Goal: Task Accomplishment & Management: Manage account settings

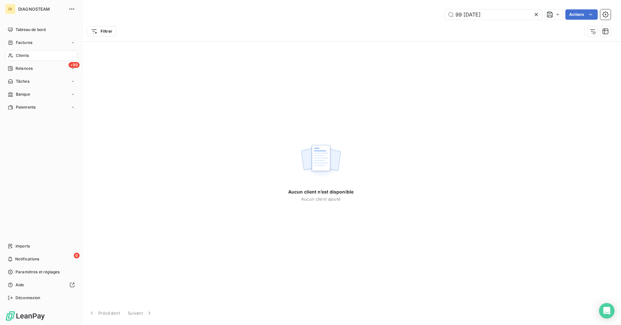
click at [15, 53] on div "Clients" at bounding box center [41, 55] width 72 height 10
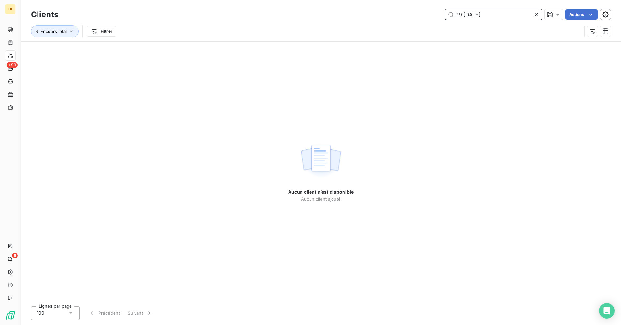
click at [524, 16] on input "99 [DATE]" at bounding box center [493, 14] width 97 height 10
click at [523, 16] on input "99 [DATE]" at bounding box center [493, 14] width 97 height 10
paste input "SOLHY"
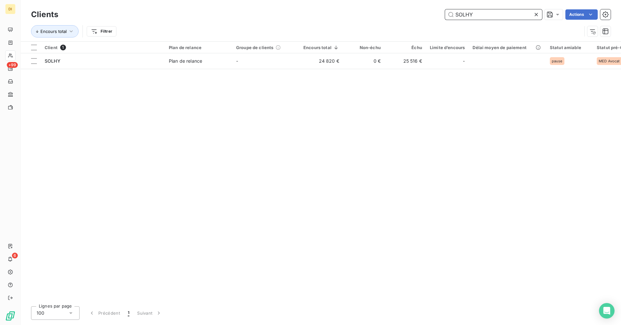
type input "SOLHY"
click at [278, 69] on table "Client 1 Plan de relance Groupe de clients Encours total Non-échu Échu Limite d…" at bounding box center [374, 55] width 706 height 27
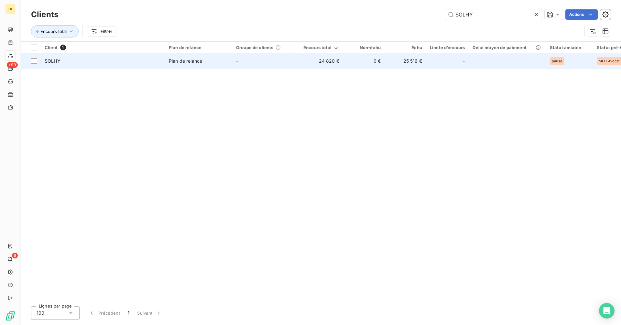
click at [277, 64] on td "-" at bounding box center [265, 61] width 67 height 16
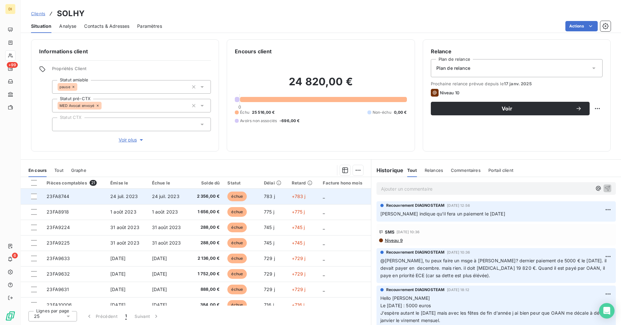
click at [204, 196] on span "2 356,00 €" at bounding box center [206, 196] width 26 height 6
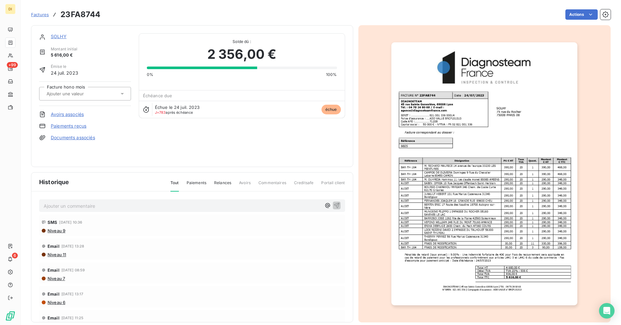
click at [59, 37] on link "SOLHY" at bounding box center [59, 36] width 16 height 5
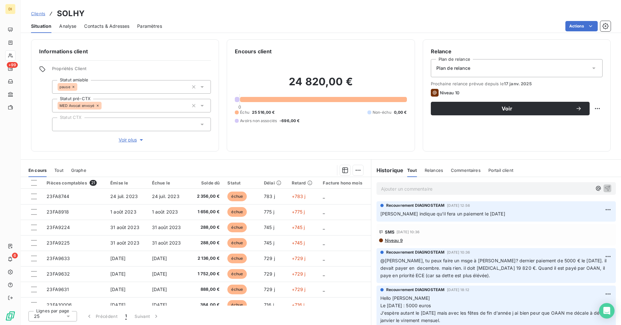
click at [44, 15] on span "Clients" at bounding box center [38, 13] width 14 height 5
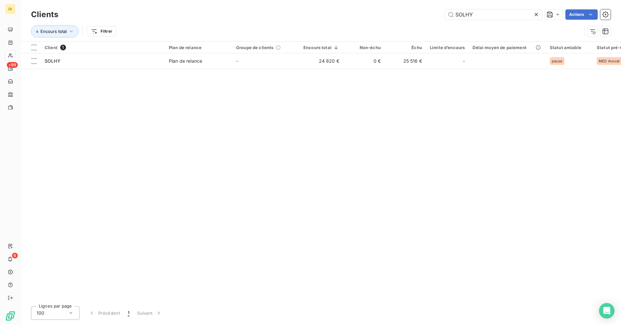
drag, startPoint x: 455, startPoint y: 18, endPoint x: 432, endPoint y: 18, distance: 22.6
click at [432, 18] on div "SOLHY Actions" at bounding box center [338, 14] width 544 height 10
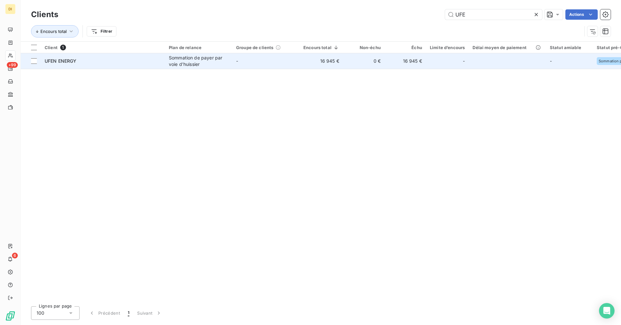
type input "UFE"
click at [384, 58] on td "16 945 €" at bounding box center [404, 61] width 41 height 16
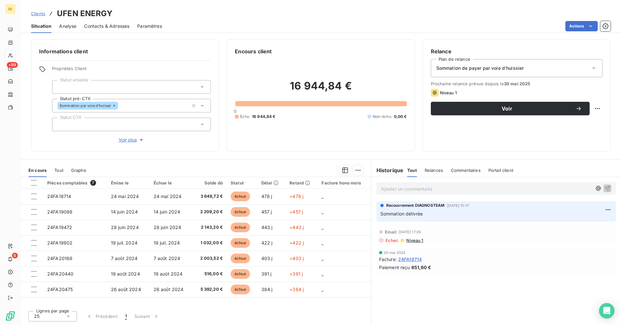
click at [399, 189] on p "Ajouter un commentaire ﻿" at bounding box center [486, 189] width 211 height 8
click at [438, 188] on p "UFEN ENERGY" at bounding box center [486, 188] width 211 height 7
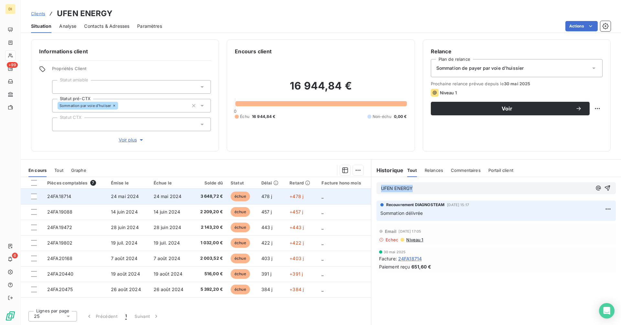
drag, startPoint x: 438, startPoint y: 187, endPoint x: 365, endPoint y: 192, distance: 73.5
click at [365, 192] on div "En cours Tout Graphe Pièces comptables 7 Émise le Échue le Solde dû Statut Déla…" at bounding box center [321, 242] width 600 height 166
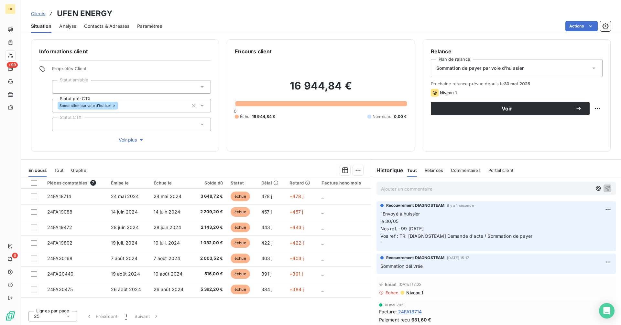
click at [40, 17] on div "Clients UFEN ENERGY" at bounding box center [71, 14] width 81 height 12
click at [39, 14] on span "Clients" at bounding box center [38, 13] width 14 height 5
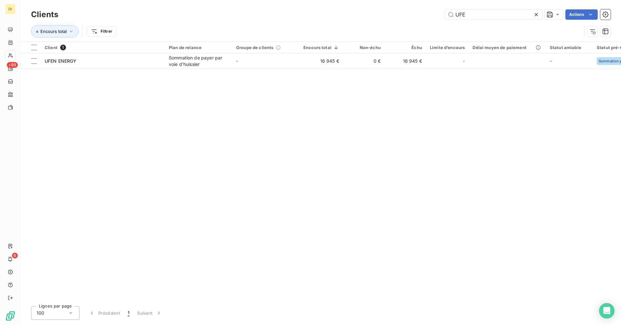
drag, startPoint x: 476, startPoint y: 15, endPoint x: 433, endPoint y: 18, distance: 43.8
click at [433, 18] on div "UFE Actions" at bounding box center [338, 14] width 544 height 10
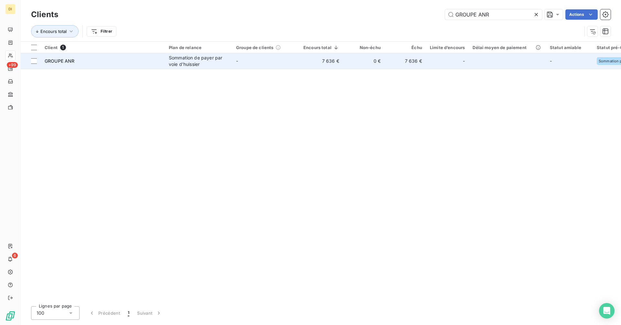
type input "GROUPE ANR"
click at [278, 59] on td "-" at bounding box center [265, 61] width 67 height 16
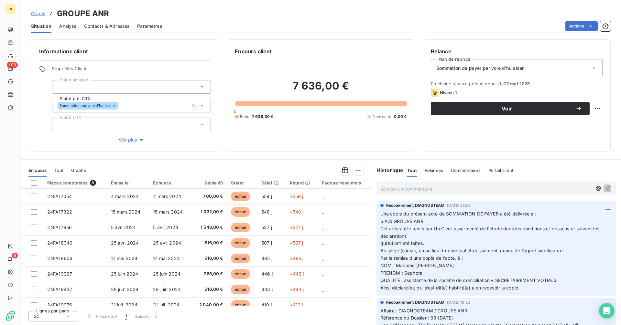
click at [502, 71] on div "Sommation de payer par voie d'huissier" at bounding box center [517, 68] width 172 height 18
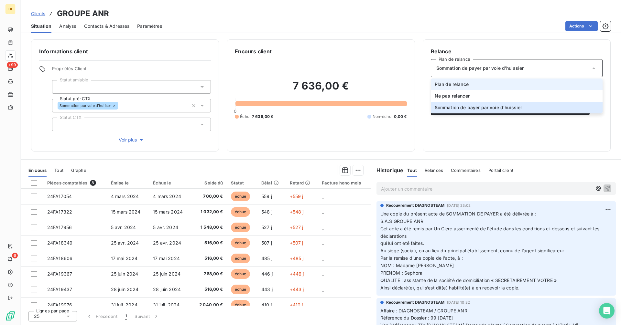
click at [500, 85] on li "Plan de relance" at bounding box center [517, 85] width 172 height 12
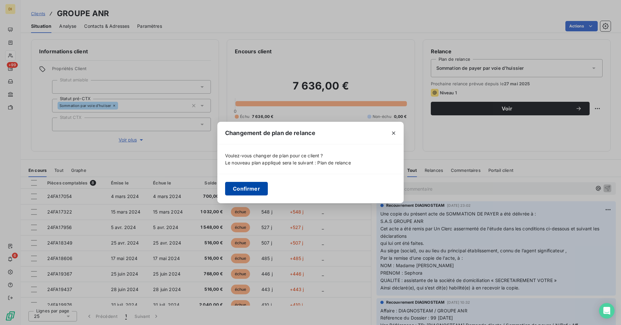
click at [248, 189] on button "Confirmer" at bounding box center [246, 189] width 43 height 14
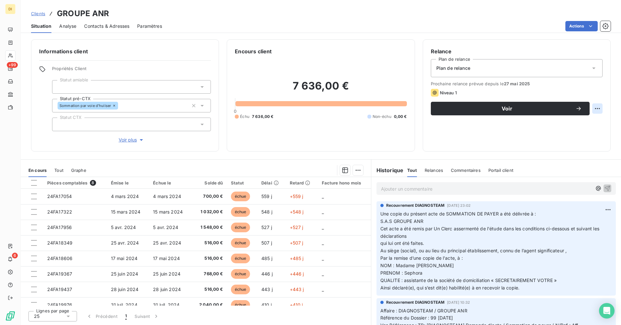
click at [597, 111] on html "DI +99 6 Clients GROUPE ANR Situation Analyse Contacts & Adresses Paramètres Ac…" at bounding box center [310, 162] width 621 height 325
click at [582, 124] on div "Replanifier cette action" at bounding box center [570, 123] width 58 height 10
select select "8"
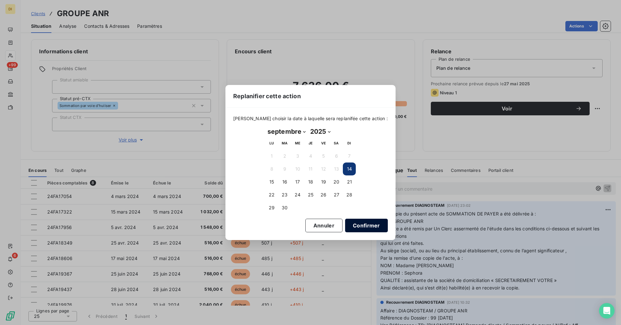
drag, startPoint x: 355, startPoint y: 226, endPoint x: 359, endPoint y: 220, distance: 7.2
click at [356, 226] on button "Confirmer" at bounding box center [366, 226] width 43 height 14
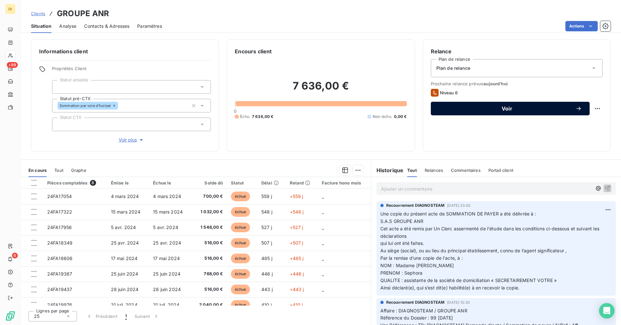
click at [468, 114] on button "Voir" at bounding box center [510, 109] width 159 height 14
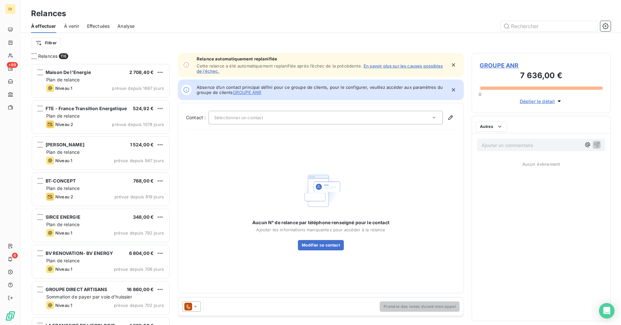
scroll to position [257, 134]
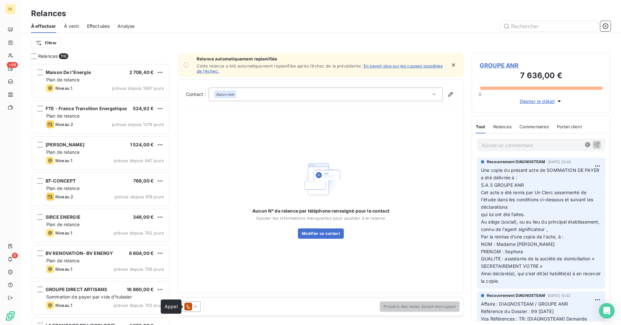
click at [192, 305] on icon at bounding box center [188, 307] width 8 height 8
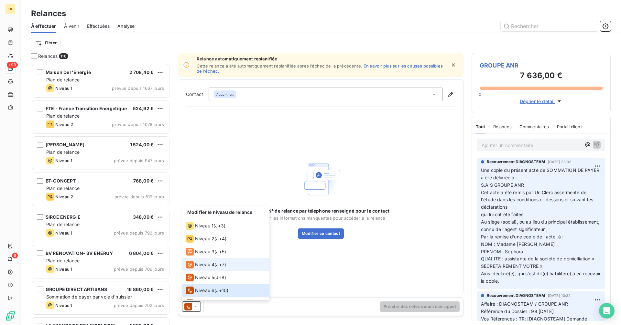
click at [205, 269] on li "Niveau 4 ( J+7 )" at bounding box center [225, 264] width 87 height 13
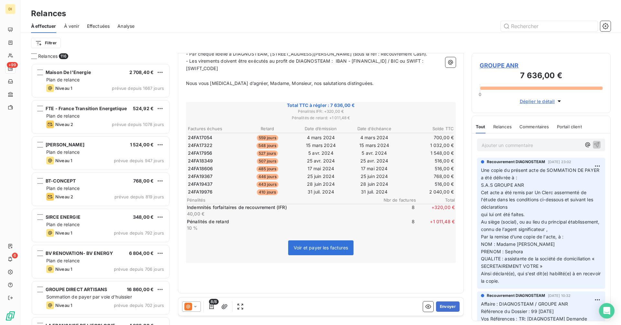
scroll to position [378, 0]
click at [223, 309] on icon "button" at bounding box center [224, 307] width 6 height 6
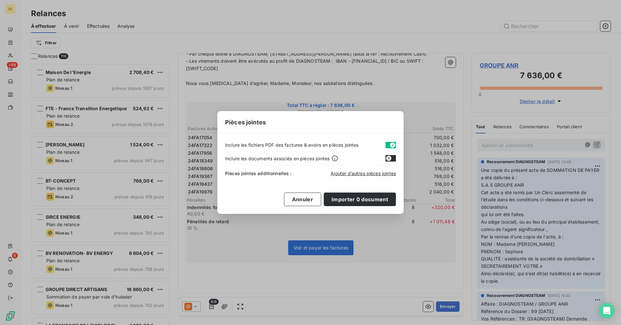
click at [387, 146] on button "button" at bounding box center [390, 145] width 10 height 6
click at [352, 176] on span "Ajouter d’autres pièces jointes" at bounding box center [362, 173] width 65 height 5
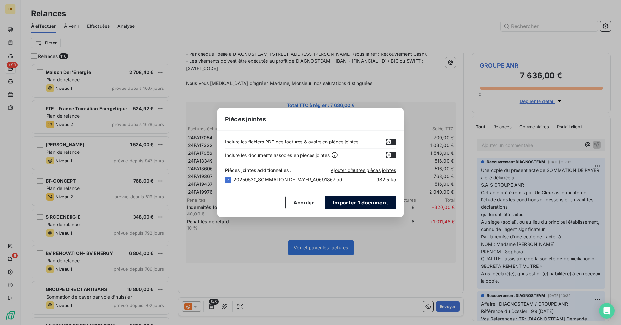
click at [368, 203] on button "Importer 1 document" at bounding box center [360, 203] width 71 height 14
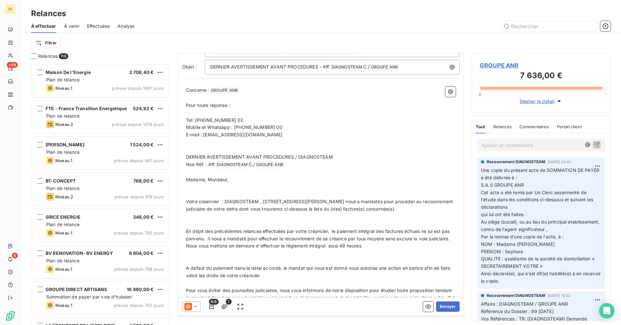
scroll to position [0, 0]
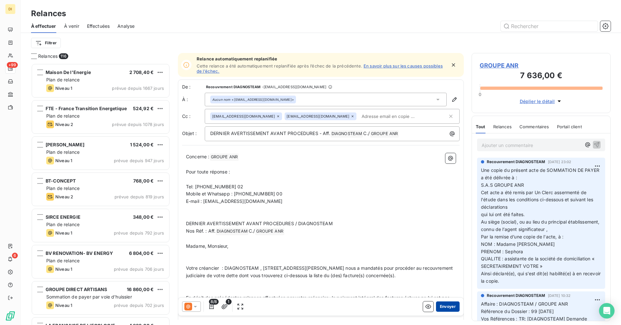
click at [445, 308] on button "Envoyer" at bounding box center [448, 307] width 24 height 10
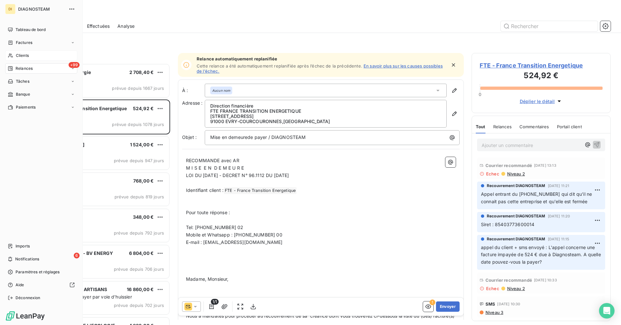
click at [18, 57] on span "Clients" at bounding box center [22, 56] width 13 height 6
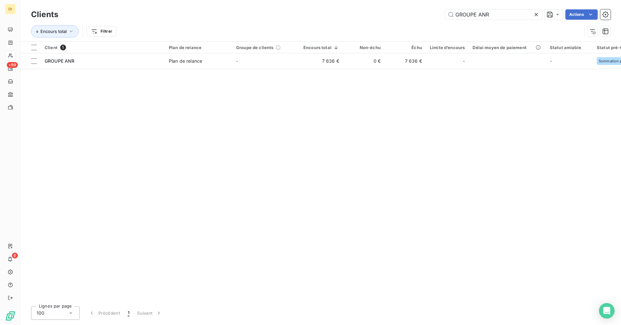
drag, startPoint x: 500, startPoint y: 15, endPoint x: 409, endPoint y: 20, distance: 91.9
click at [409, 20] on div "Clients GROUPE ANR Actions" at bounding box center [320, 15] width 579 height 14
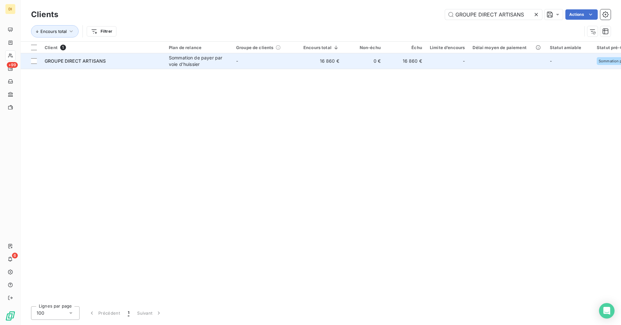
type input "GROUPE DIRECT ARTISANS"
click at [167, 66] on td "Sommation de payer par voie d'huissier" at bounding box center [198, 61] width 67 height 16
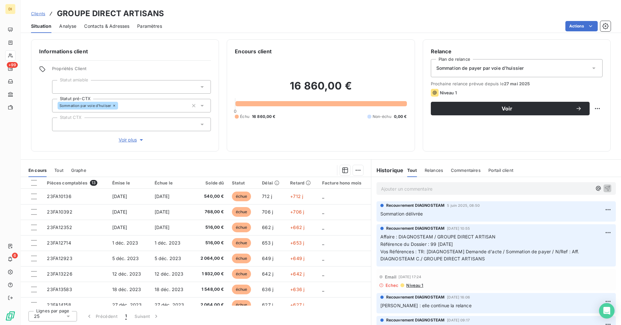
click at [565, 72] on div "Sommation de payer par voie d'huissier" at bounding box center [517, 68] width 172 height 18
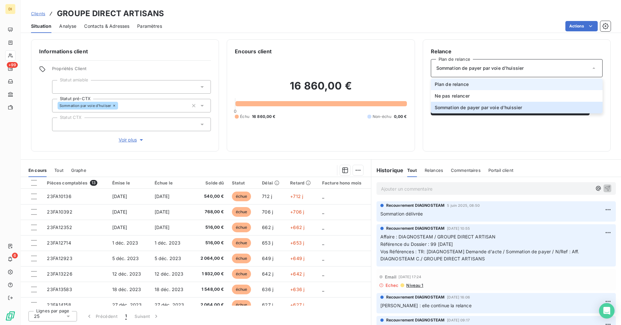
click at [546, 83] on li "Plan de relance" at bounding box center [517, 85] width 172 height 12
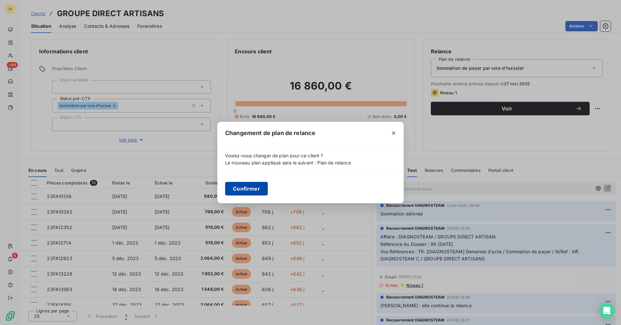
click at [256, 193] on button "Confirmer" at bounding box center [246, 189] width 43 height 14
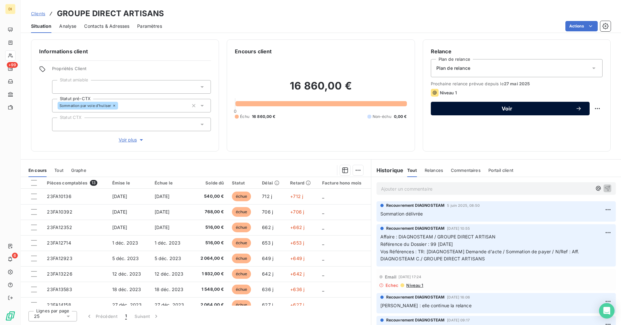
click at [513, 109] on span "Voir" at bounding box center [506, 108] width 137 height 5
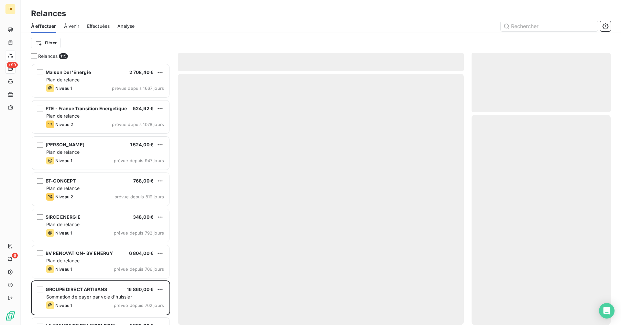
scroll to position [257, 134]
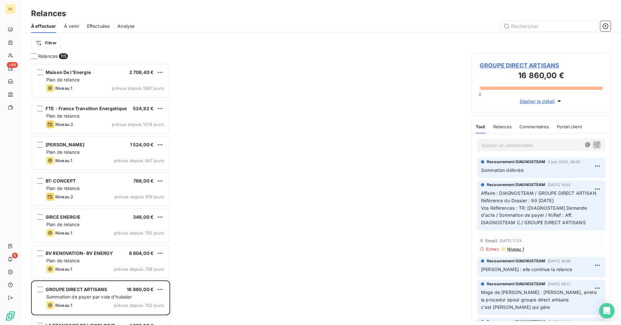
click at [486, 67] on span "GROUPE DIRECT ARTISANS" at bounding box center [540, 65] width 123 height 9
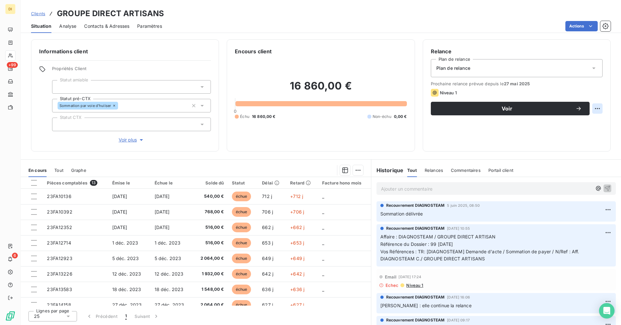
click at [595, 107] on html "DI +99 6 Clients GROUPE DIRECT ARTISANS Situation Analyse Contacts & Adresses P…" at bounding box center [310, 162] width 621 height 325
click at [570, 123] on div "Replanifier cette action" at bounding box center [570, 123] width 58 height 10
select select "8"
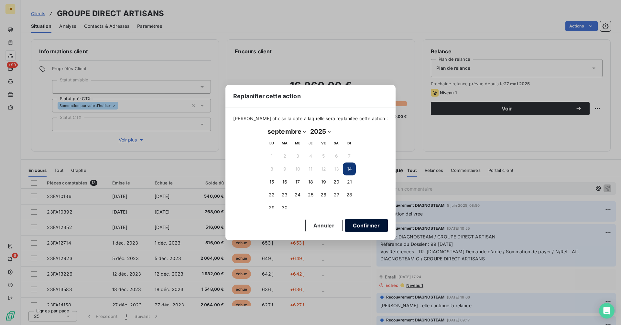
click at [351, 228] on button "Confirmer" at bounding box center [366, 226] width 43 height 14
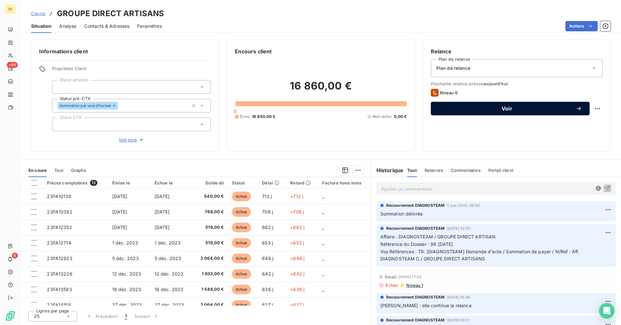
click at [455, 113] on button "Voir" at bounding box center [510, 109] width 159 height 14
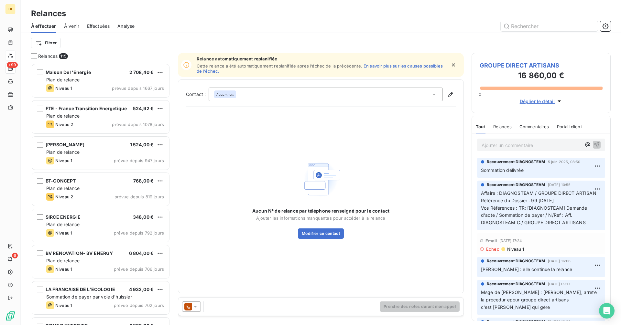
scroll to position [257, 134]
click at [194, 300] on div "Prendre des notes durant mon appel" at bounding box center [320, 307] width 285 height 18
click at [193, 304] on icon at bounding box center [195, 307] width 6 height 6
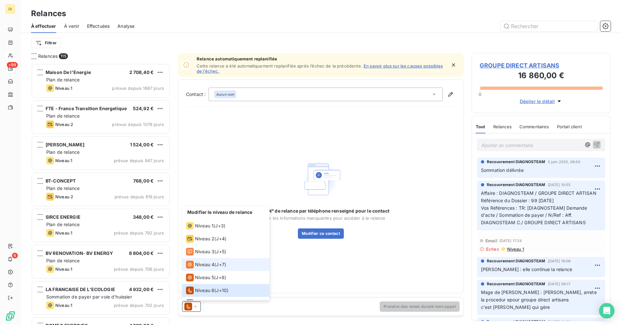
click at [204, 263] on span "Niveau 4" at bounding box center [204, 264] width 19 height 6
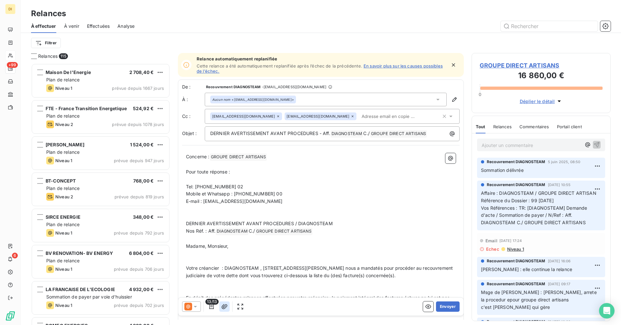
click at [223, 305] on icon "button" at bounding box center [224, 307] width 6 height 6
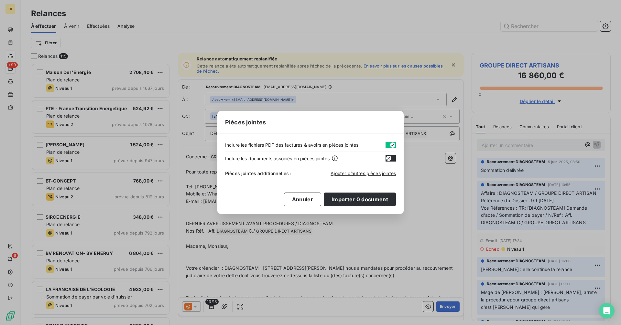
click at [389, 145] on button "button" at bounding box center [390, 145] width 10 height 6
click at [370, 176] on span "Ajouter d’autres pièces jointes" at bounding box center [362, 173] width 65 height 5
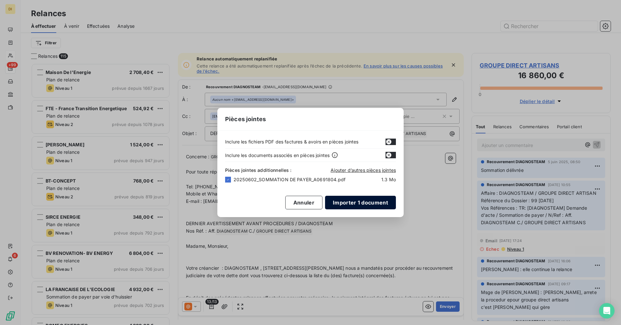
click at [341, 203] on button "Importer 1 document" at bounding box center [360, 203] width 71 height 14
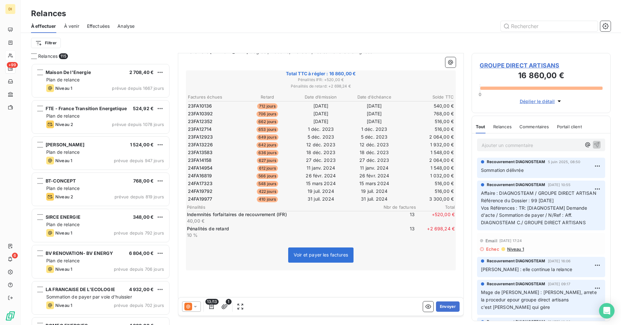
scroll to position [416, 0]
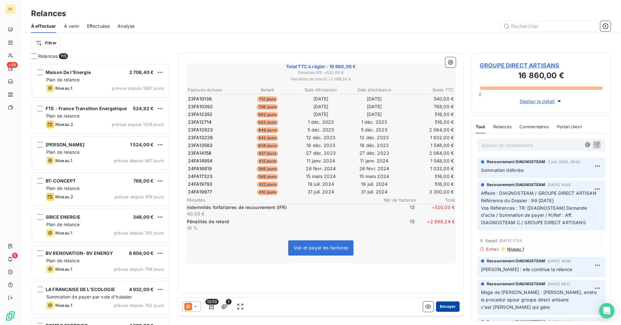
click at [447, 306] on button "Envoyer" at bounding box center [448, 307] width 24 height 10
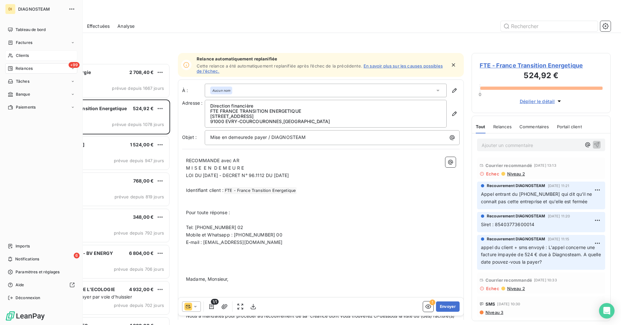
click at [19, 55] on span "Clients" at bounding box center [22, 56] width 13 height 6
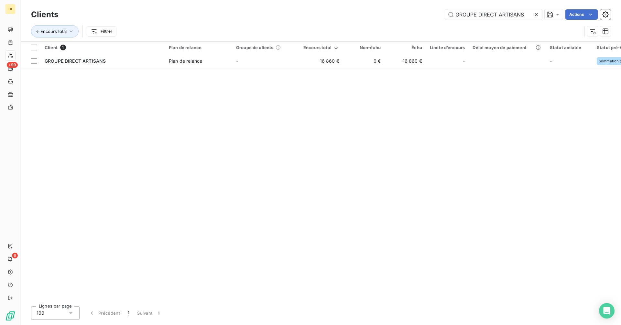
click at [536, 14] on icon at bounding box center [535, 14] width 3 height 3
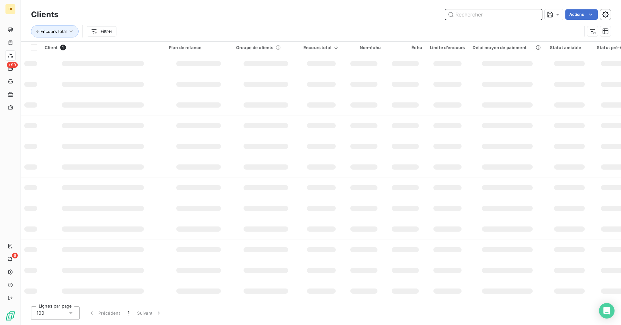
click at [511, 16] on input "text" at bounding box center [493, 14] width 97 height 10
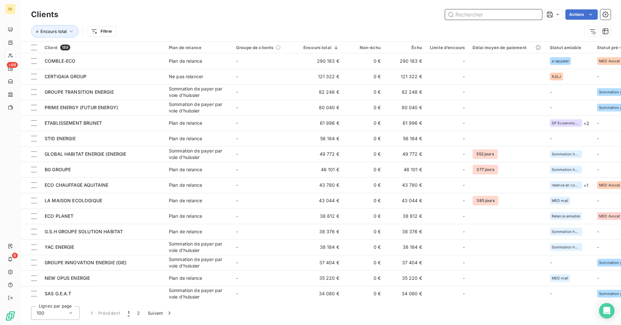
paste input "GROUPE INNOVATION ENERGIE (GIE)"
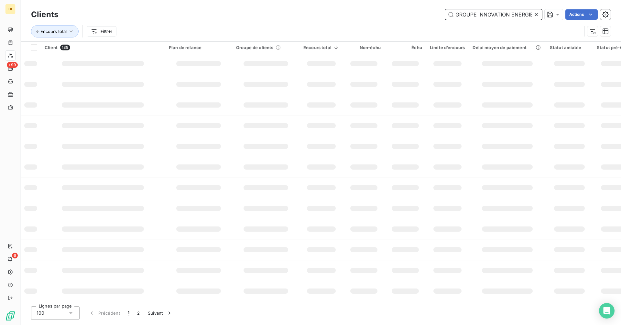
scroll to position [0, 15]
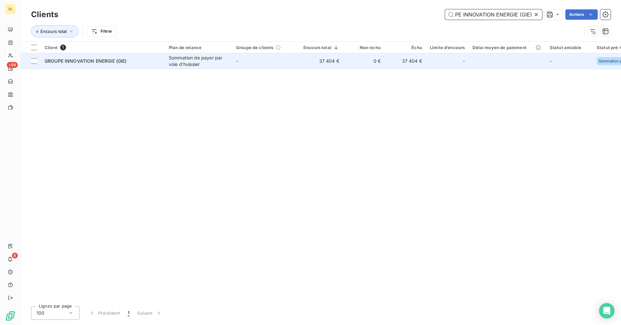
type input "GROUPE INNOVATION ENERGIE (GIE)"
click at [272, 64] on td "-" at bounding box center [265, 61] width 67 height 16
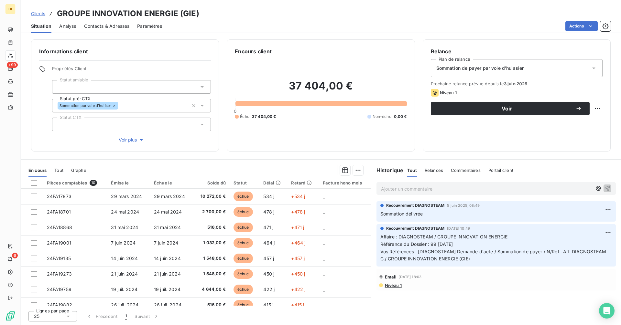
click at [571, 62] on div "Sommation de payer par voie d'huissier" at bounding box center [517, 68] width 172 height 18
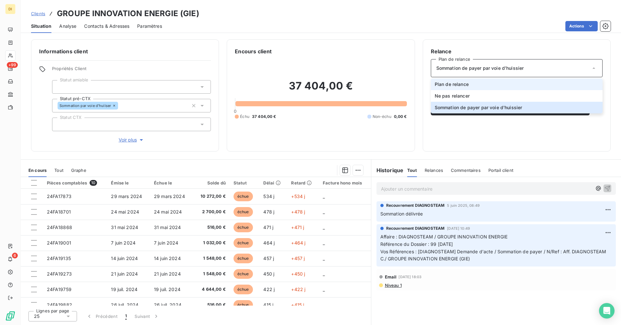
click at [529, 83] on li "Plan de relance" at bounding box center [517, 85] width 172 height 12
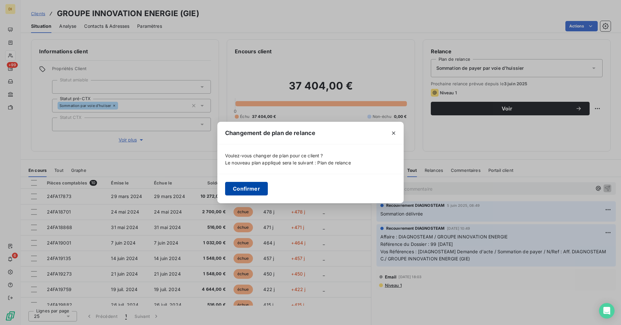
click at [258, 189] on button "Confirmer" at bounding box center [246, 189] width 43 height 14
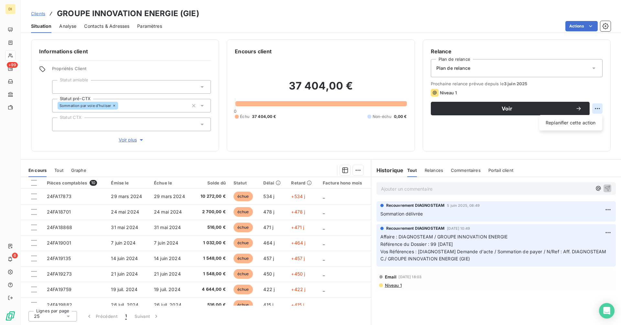
click at [601, 109] on html "DI +99 6 Clients GROUPE INNOVATION ENERGIE (GIE) Situation Analyse Contacts & A…" at bounding box center [310, 162] width 621 height 325
click at [584, 120] on div "Replanifier cette action" at bounding box center [570, 123] width 58 height 10
select select "8"
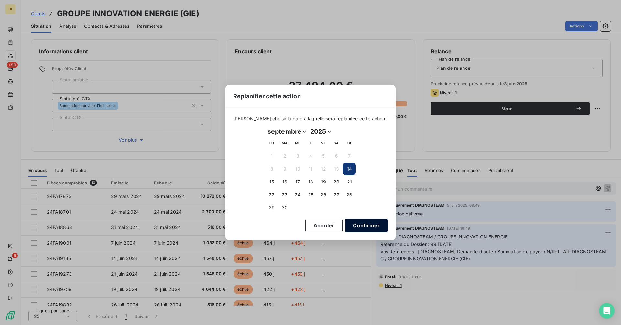
click at [362, 227] on button "Confirmer" at bounding box center [366, 226] width 43 height 14
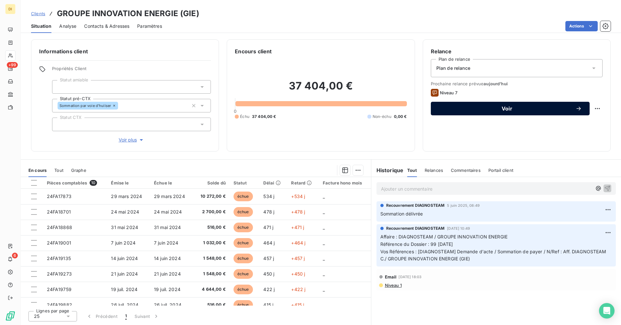
click at [491, 111] on span "Voir" at bounding box center [506, 108] width 137 height 5
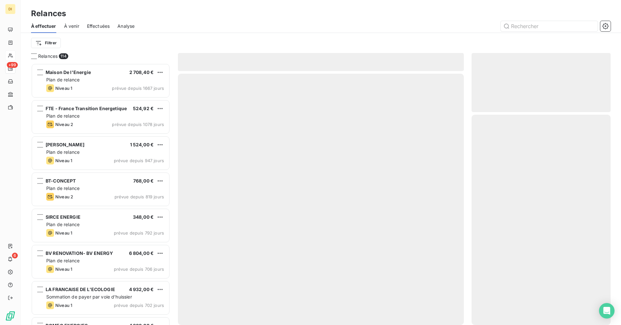
scroll to position [257, 134]
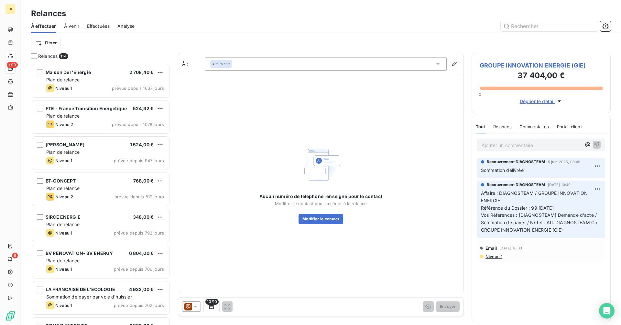
click at [186, 305] on icon at bounding box center [188, 307] width 8 height 8
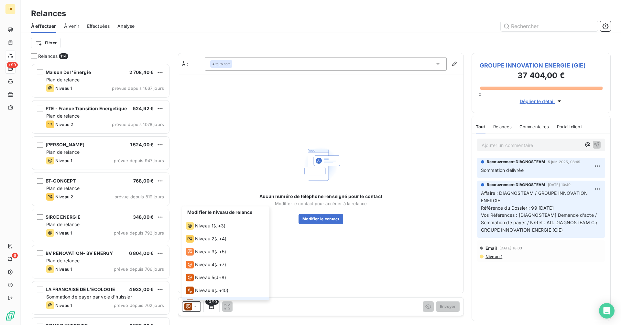
scroll to position [10, 0]
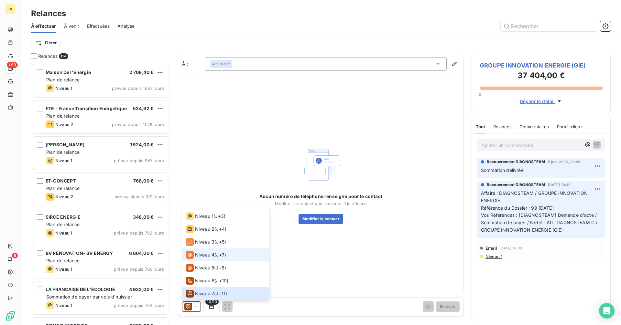
click at [195, 255] on span "Niveau 4" at bounding box center [204, 255] width 19 height 6
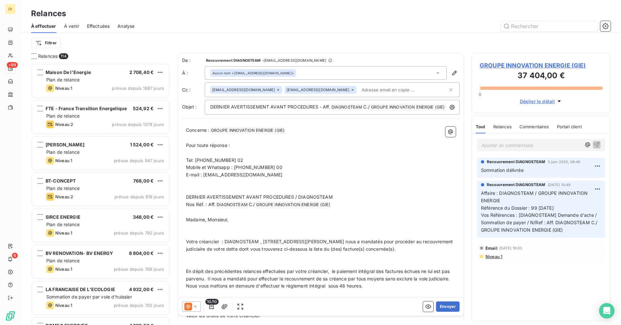
click at [293, 76] on div "Aucun nom <[EMAIL_ADDRESS][DOMAIN_NAME]>" at bounding box center [326, 73] width 242 height 14
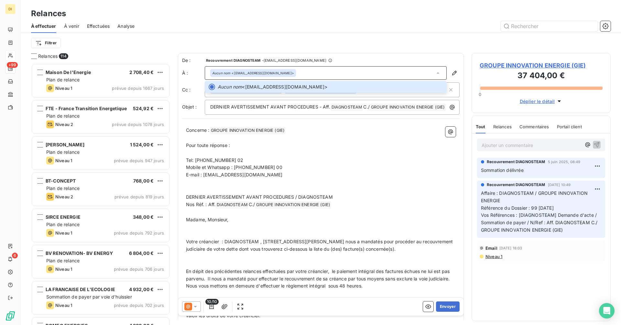
click at [298, 157] on p "﻿" at bounding box center [321, 152] width 270 height 7
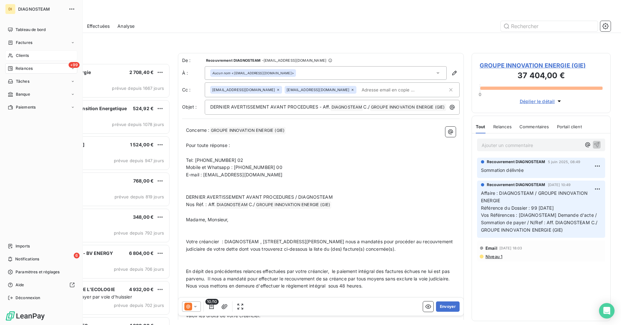
click at [18, 56] on span "Clients" at bounding box center [22, 56] width 13 height 6
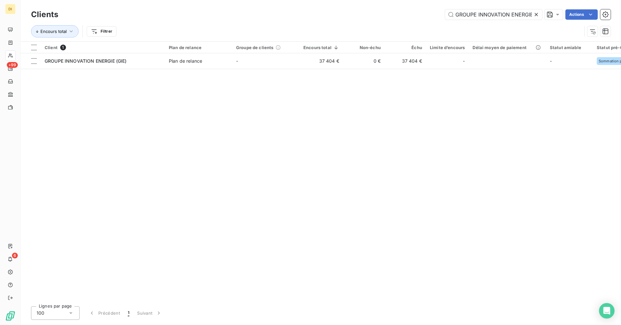
click at [533, 16] on icon at bounding box center [536, 14] width 6 height 6
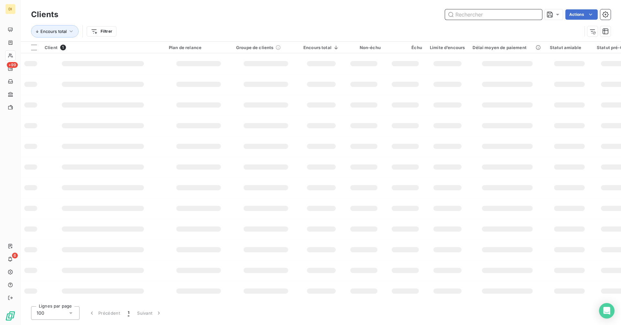
click at [524, 16] on input "text" at bounding box center [493, 14] width 97 height 10
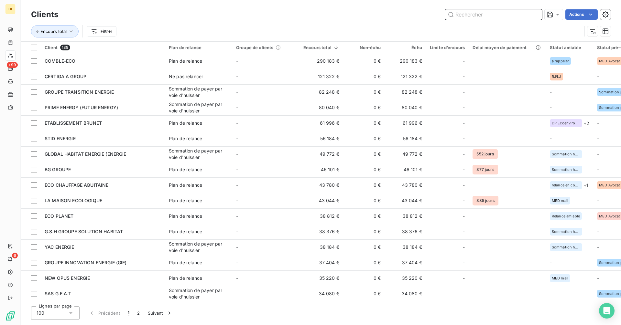
paste input "GROUPE DIRECT ARTISANS"
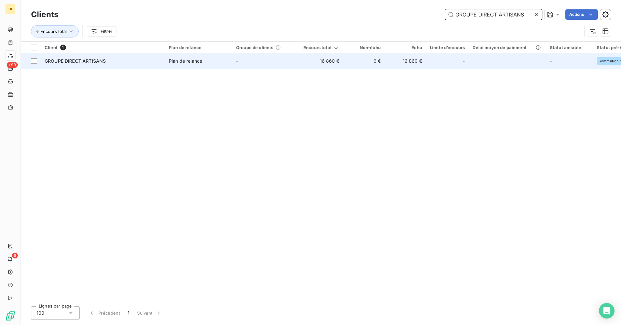
type input "GROUPE DIRECT ARTISANS"
click at [351, 60] on td "0 €" at bounding box center [363, 61] width 41 height 16
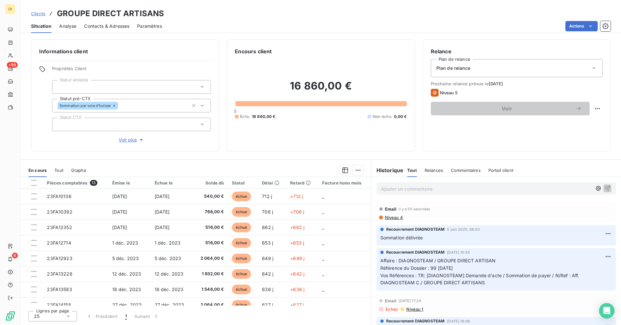
click at [96, 24] on span "Contacts & Adresses" at bounding box center [106, 26] width 45 height 6
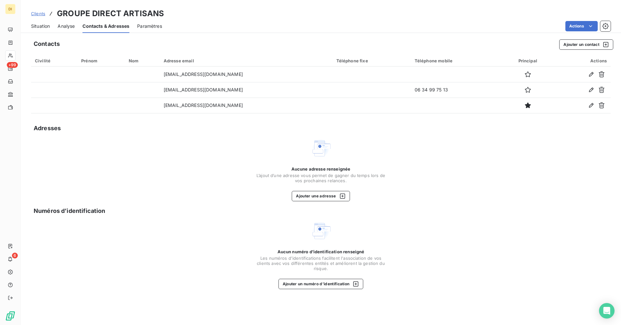
click at [49, 27] on div "Situation Analyse Contacts & Adresses Paramètres Actions" at bounding box center [321, 26] width 600 height 14
click at [43, 27] on span "Situation" at bounding box center [40, 26] width 19 height 6
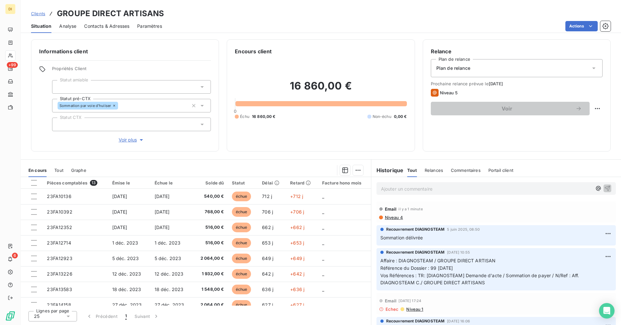
click at [389, 217] on span "Niveau 4" at bounding box center [393, 217] width 19 height 5
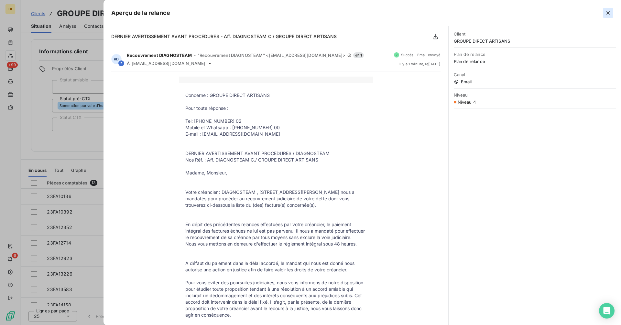
click at [605, 11] on icon "button" at bounding box center [607, 13] width 6 height 6
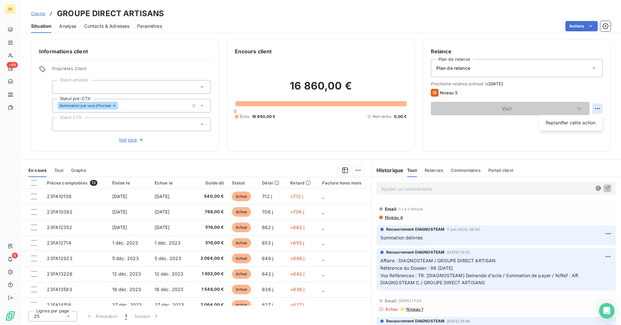
click at [600, 111] on html "DI +99 6 Clients GROUPE DIRECT ARTISANS Situation Analyse Contacts & Adresses P…" at bounding box center [310, 162] width 621 height 325
click at [579, 126] on div "Replanifier cette action" at bounding box center [570, 123] width 58 height 10
select select "8"
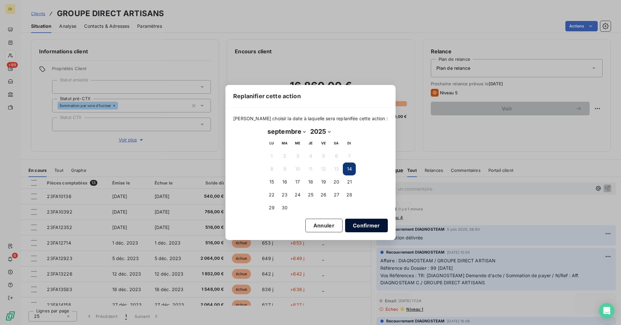
click at [359, 227] on button "Confirmer" at bounding box center [366, 226] width 43 height 14
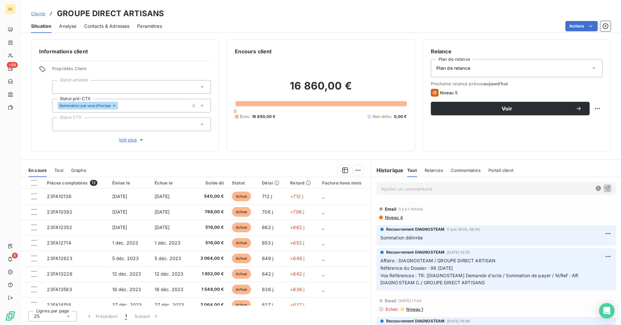
click at [99, 27] on span "Contacts & Adresses" at bounding box center [106, 26] width 45 height 6
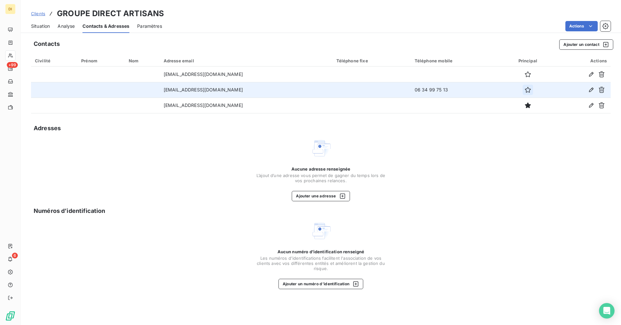
click at [526, 90] on icon "button" at bounding box center [527, 90] width 6 height 6
click at [39, 27] on span "Situation" at bounding box center [40, 26] width 19 height 6
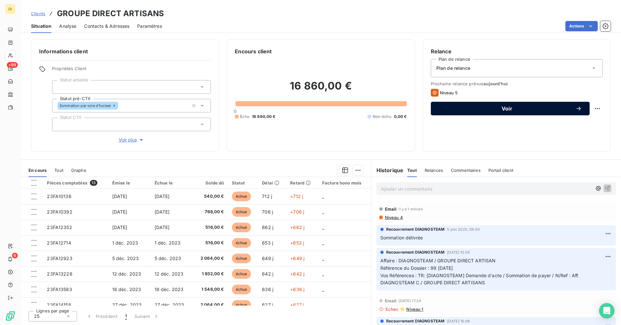
click at [547, 111] on div "Voir" at bounding box center [509, 108] width 143 height 6
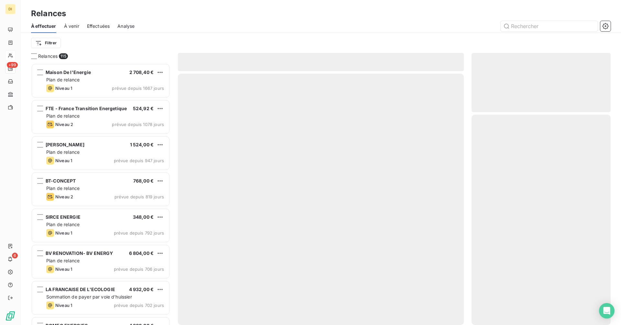
scroll to position [257, 134]
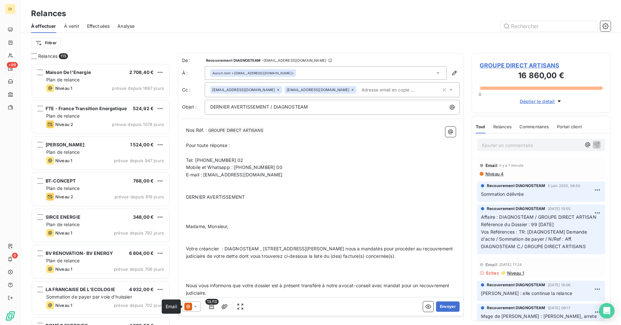
click at [190, 306] on icon at bounding box center [188, 307] width 8 height 8
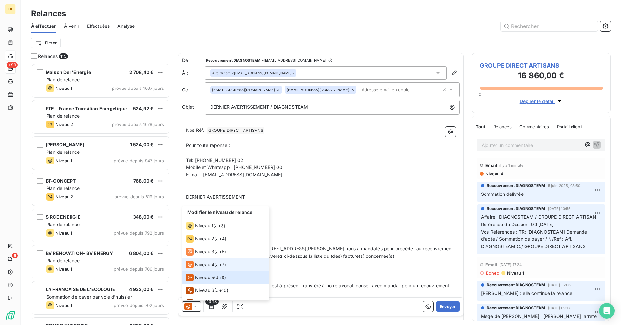
click at [194, 265] on div "Niveau 4" at bounding box center [200, 265] width 28 height 8
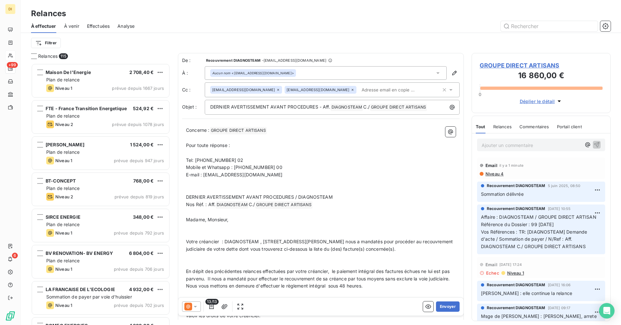
click at [282, 91] on div "[EMAIL_ADDRESS][DOMAIN_NAME]" at bounding box center [246, 90] width 72 height 8
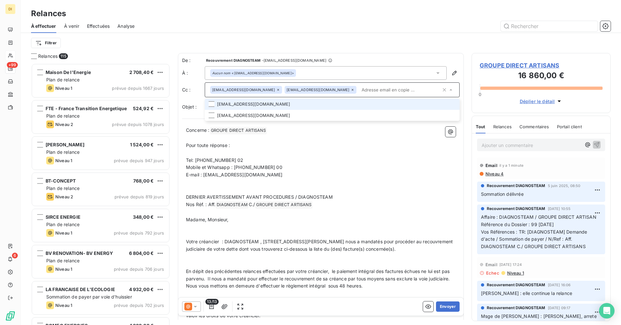
click at [241, 106] on li "[EMAIL_ADDRESS][DOMAIN_NAME]" at bounding box center [332, 104] width 255 height 11
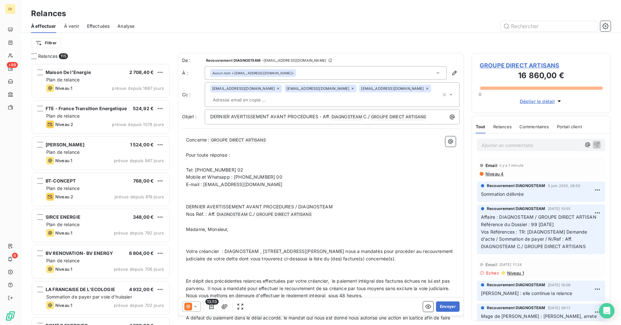
click at [354, 167] on p "Tel: [PHONE_NUMBER] 02" at bounding box center [321, 169] width 270 height 7
click at [280, 90] on icon at bounding box center [278, 89] width 4 height 4
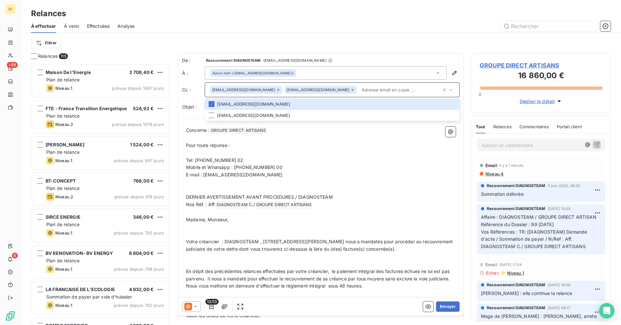
click at [294, 166] on p "Mobile et Whatsapp : [PHONE_NUMBER] 00" at bounding box center [321, 167] width 270 height 7
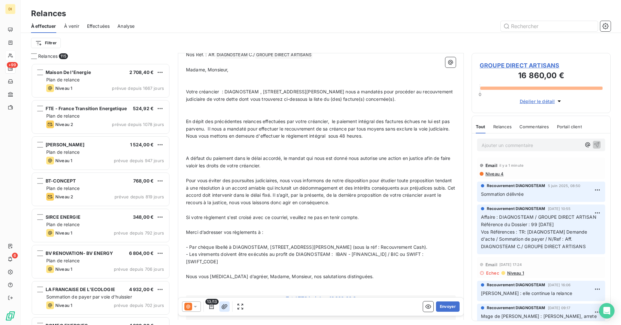
scroll to position [151, 0]
click at [226, 310] on icon "button" at bounding box center [224, 307] width 6 height 6
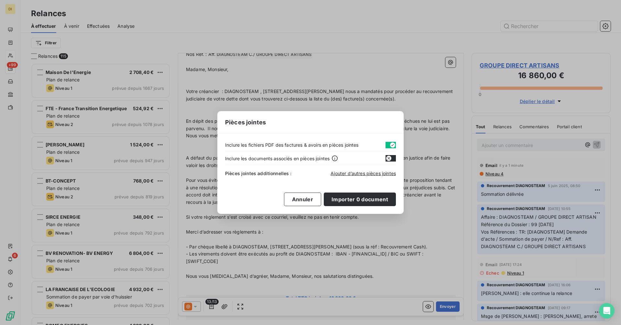
click at [389, 145] on button "button" at bounding box center [390, 145] width 10 height 6
click at [372, 175] on span "Ajouter d’autres pièces jointes" at bounding box center [362, 173] width 65 height 5
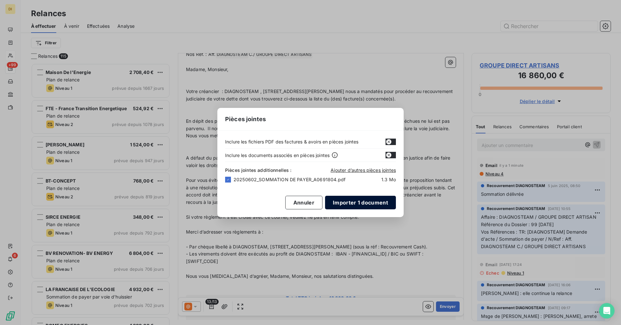
click at [341, 201] on button "Importer 1 document" at bounding box center [360, 203] width 71 height 14
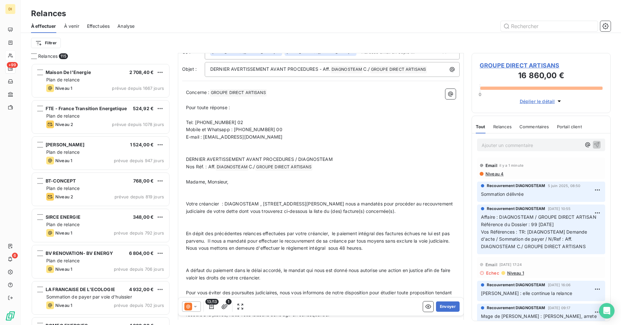
scroll to position [0, 0]
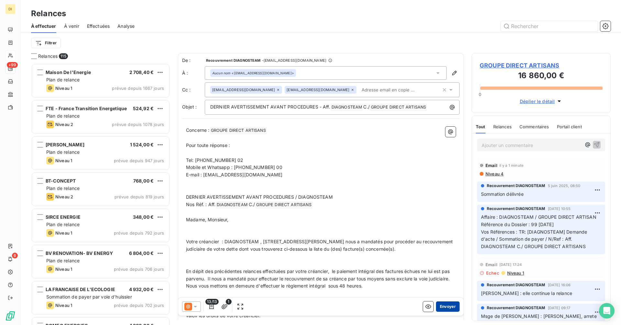
click at [448, 308] on button "Envoyer" at bounding box center [448, 307] width 24 height 10
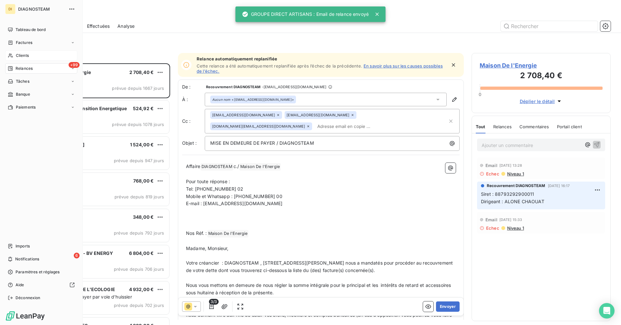
click at [21, 59] on div "Clients" at bounding box center [41, 55] width 72 height 10
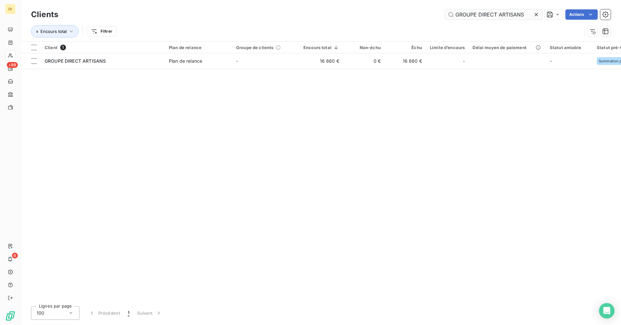
click at [537, 16] on icon at bounding box center [536, 14] width 6 height 6
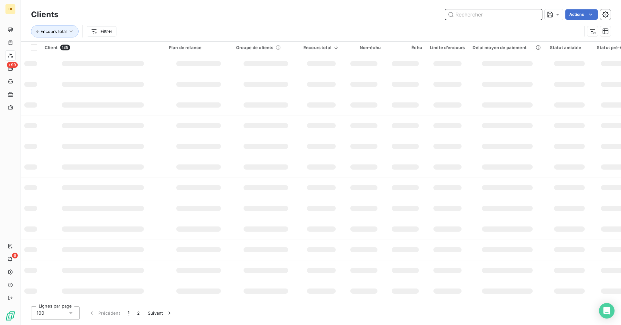
click at [512, 16] on input "text" at bounding box center [493, 14] width 97 height 10
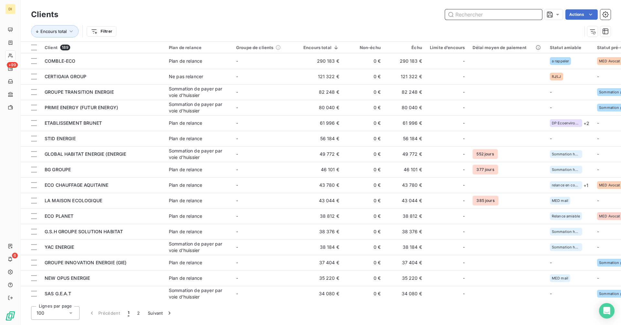
paste input "GROUPE ANR"
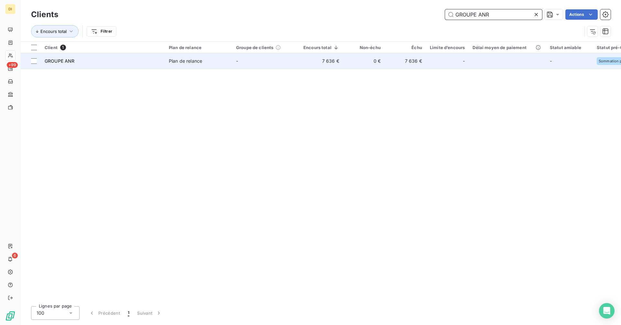
type input "GROUPE ANR"
click at [216, 60] on span "Plan de relance" at bounding box center [198, 61] width 59 height 6
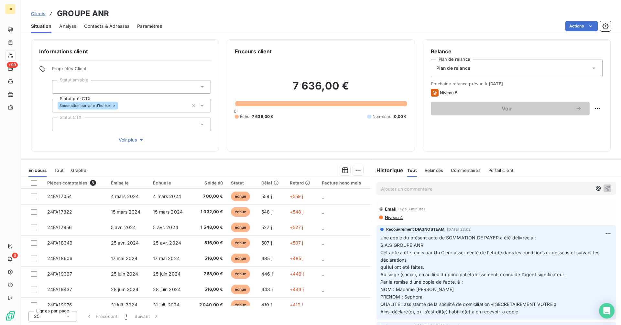
click at [397, 218] on span "Niveau 4" at bounding box center [393, 217] width 19 height 5
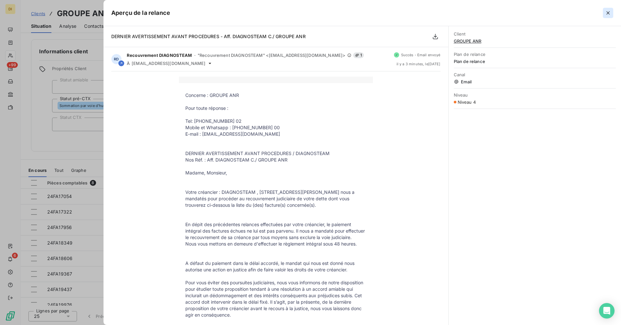
click at [610, 15] on icon "button" at bounding box center [607, 13] width 6 height 6
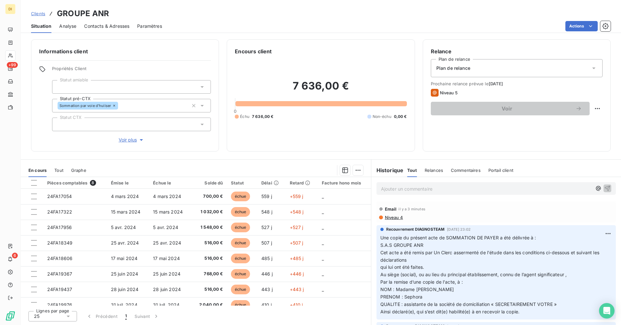
click at [109, 27] on span "Contacts & Adresses" at bounding box center [106, 26] width 45 height 6
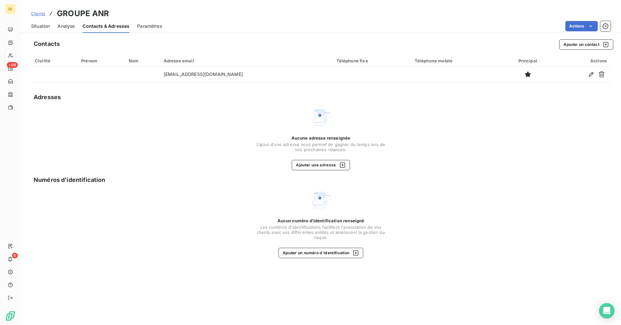
click at [42, 29] on span "Situation" at bounding box center [40, 26] width 19 height 6
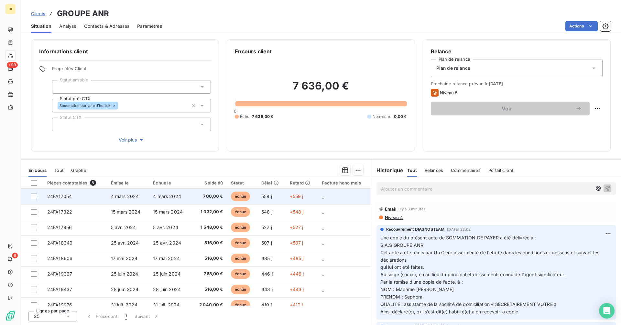
click at [144, 195] on td "4 mars 2024" at bounding box center [128, 197] width 42 height 16
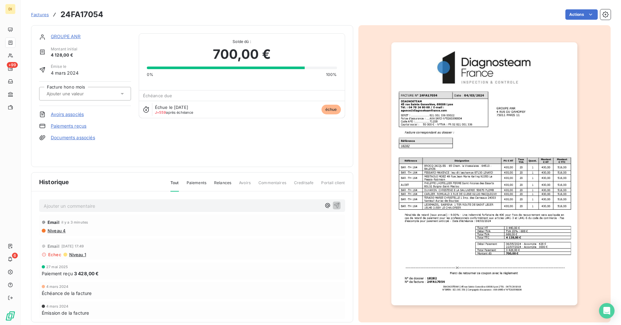
click at [82, 15] on h3 "24FA17054" at bounding box center [81, 15] width 43 height 12
copy h3 "24FA17054"
click at [61, 37] on link "GROUPE ANR" at bounding box center [66, 36] width 30 height 5
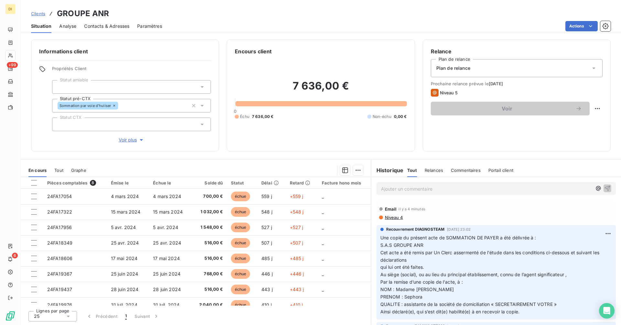
click at [98, 24] on span "Contacts & Adresses" at bounding box center [106, 26] width 45 height 6
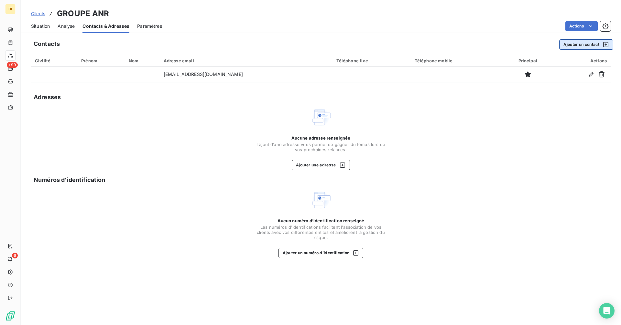
click at [561, 47] on button "Ajouter un contact" at bounding box center [586, 44] width 54 height 10
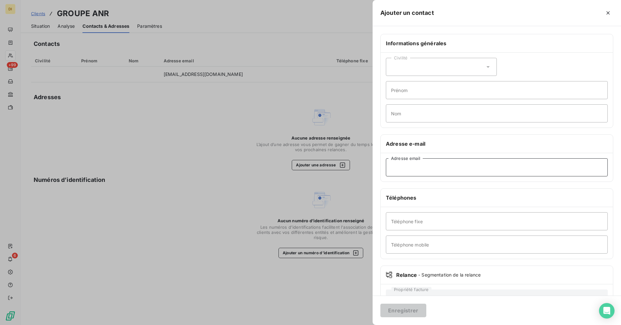
click at [416, 174] on input "Adresse email" at bounding box center [497, 167] width 222 height 18
paste input "[EMAIL_ADDRESS][DOMAIN_NAME]"
type input "[EMAIL_ADDRESS][DOMAIN_NAME]"
drag, startPoint x: 408, startPoint y: 315, endPoint x: 408, endPoint y: 307, distance: 8.4
click at [408, 315] on button "Enregistrer" at bounding box center [403, 311] width 46 height 14
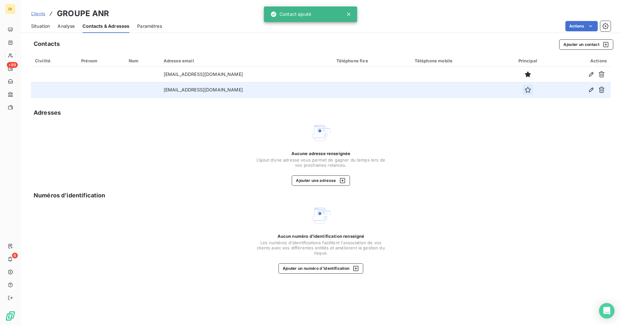
click at [524, 89] on icon "button" at bounding box center [527, 90] width 6 height 6
click at [41, 27] on span "Situation" at bounding box center [40, 26] width 19 height 6
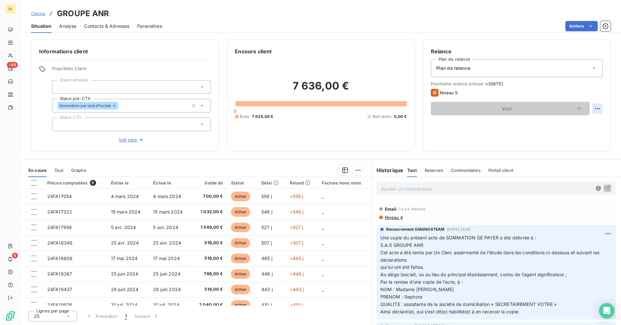
click at [599, 112] on html "DI +99 6 Clients GROUPE ANR Situation Analyse Contacts & Adresses Paramètres Ac…" at bounding box center [310, 162] width 621 height 325
click at [577, 126] on div "Replanifier cette action" at bounding box center [570, 123] width 58 height 10
select select "8"
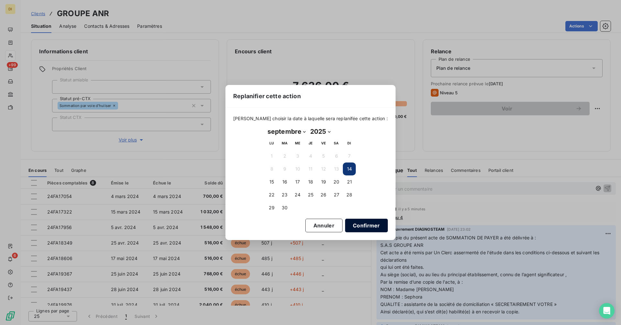
click at [352, 229] on button "Confirmer" at bounding box center [366, 226] width 43 height 14
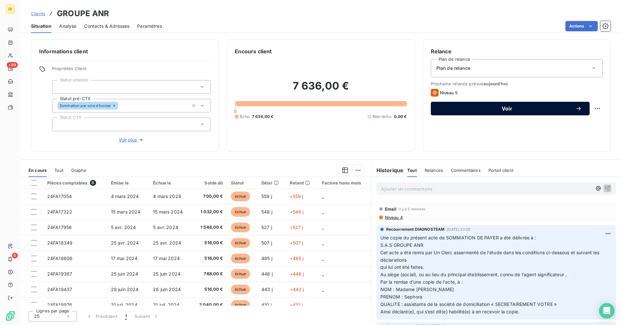
click at [471, 111] on span "Voir" at bounding box center [506, 108] width 137 height 5
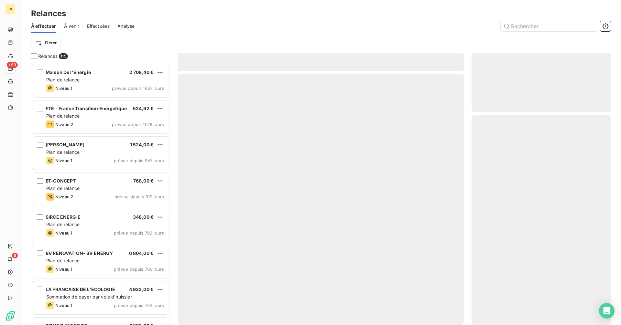
scroll to position [257, 134]
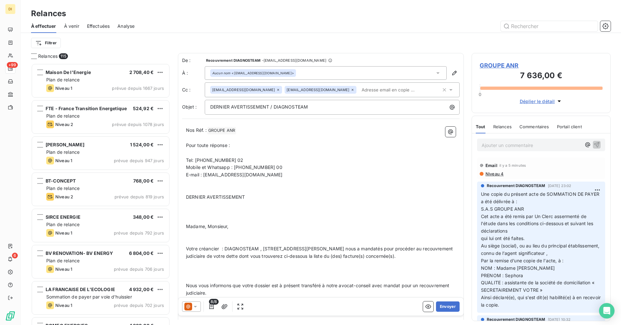
click at [280, 90] on icon at bounding box center [278, 90] width 4 height 4
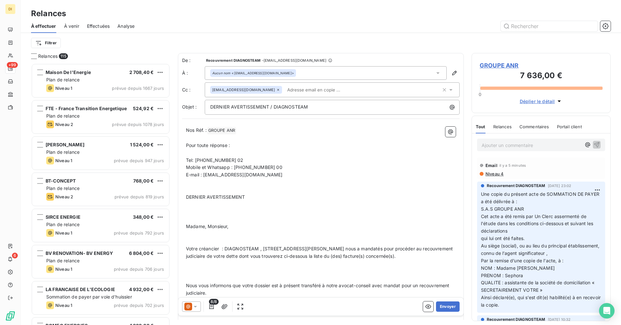
click at [194, 308] on icon at bounding box center [195, 307] width 6 height 6
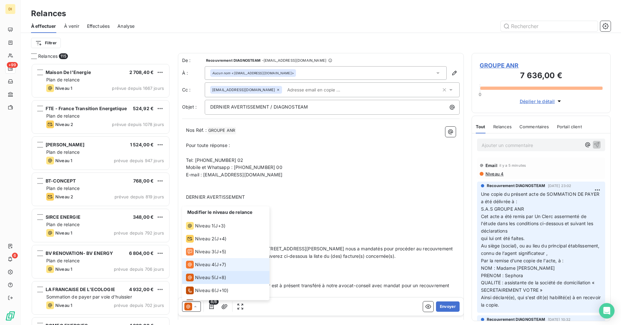
click at [207, 263] on span "Niveau 4" at bounding box center [204, 264] width 19 height 6
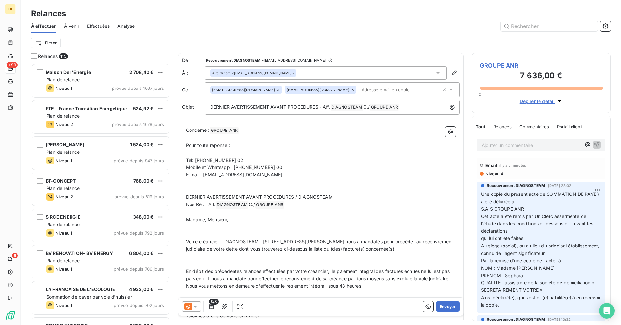
click at [354, 186] on p "﻿" at bounding box center [321, 182] width 270 height 7
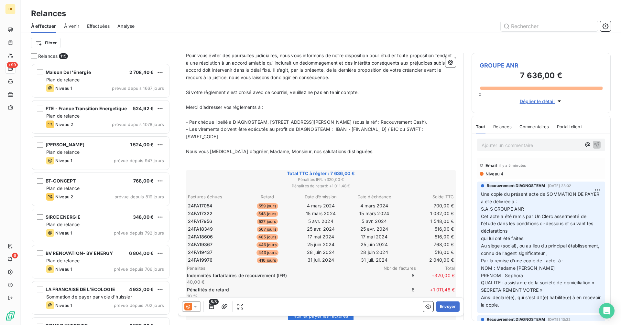
scroll to position [0, 0]
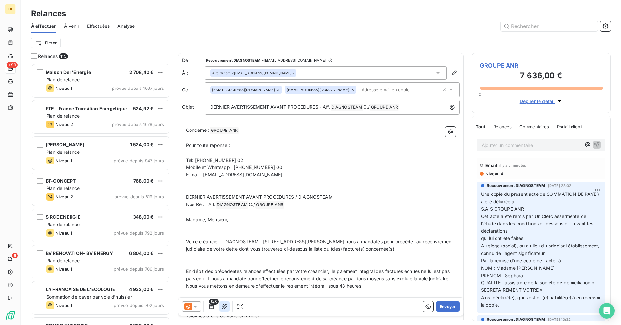
click at [226, 310] on icon "button" at bounding box center [224, 307] width 6 height 6
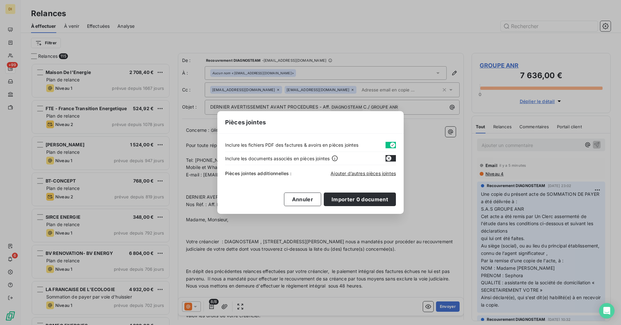
click at [390, 145] on icon "button" at bounding box center [392, 145] width 5 height 5
click at [372, 176] on span "Ajouter d’autres pièces jointes" at bounding box center [362, 173] width 65 height 5
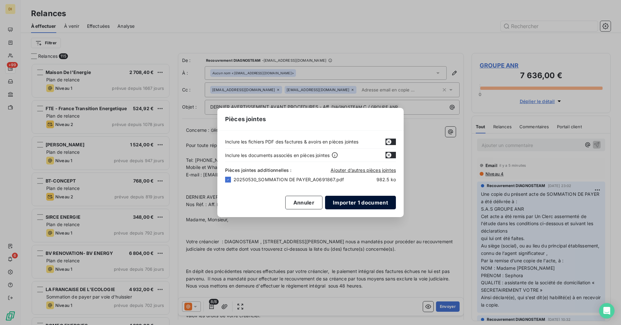
click at [361, 205] on button "Importer 1 document" at bounding box center [360, 203] width 71 height 14
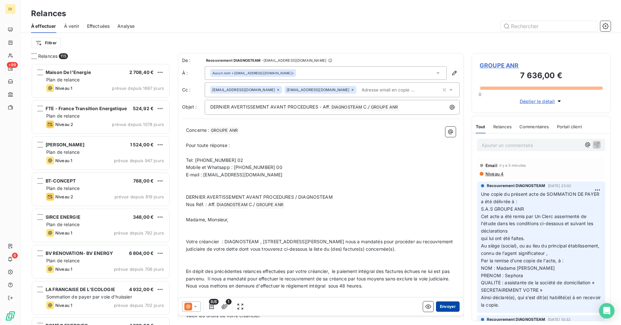
click at [436, 311] on button "Envoyer" at bounding box center [448, 307] width 24 height 10
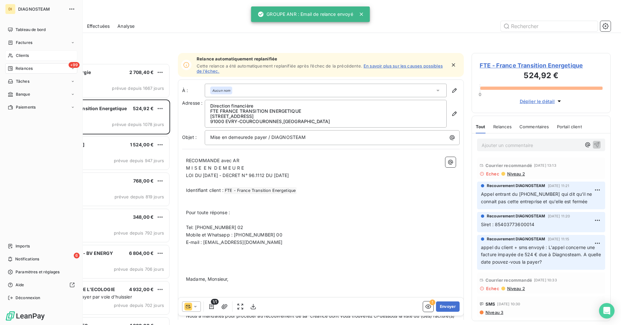
click at [25, 55] on span "Clients" at bounding box center [22, 56] width 13 height 6
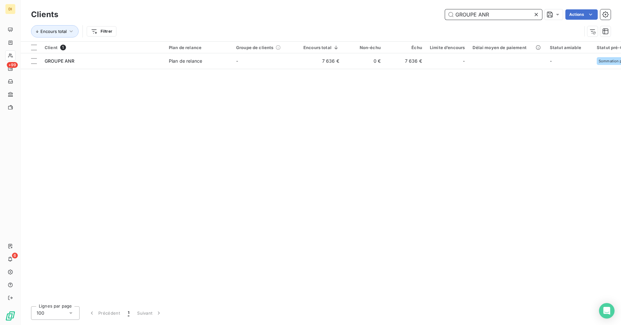
drag, startPoint x: 499, startPoint y: 11, endPoint x: 405, endPoint y: 16, distance: 94.5
click at [405, 16] on div "GROUPE ANR Actions" at bounding box center [338, 14] width 544 height 10
paste input "INNOVATION ENERGIE (GIE)"
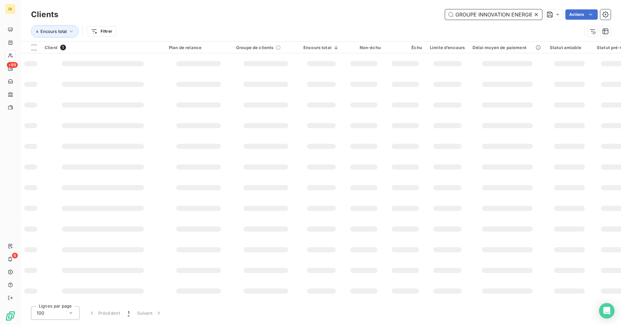
scroll to position [0, 15]
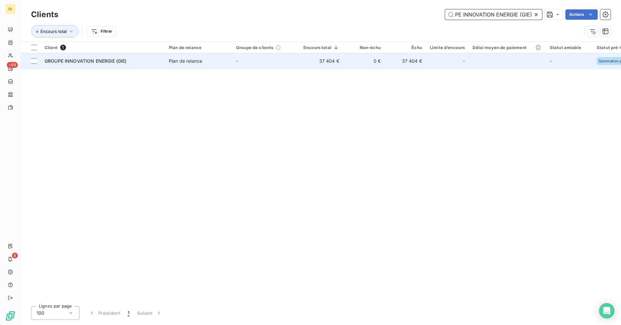
type input "GROUPE INNOVATION ENERGIE (GIE)"
click at [265, 64] on td "-" at bounding box center [265, 61] width 67 height 16
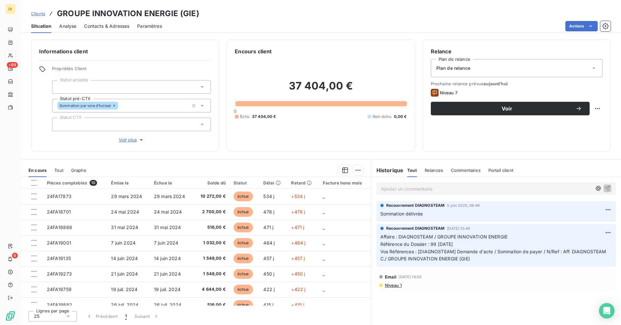
click at [117, 28] on span "Contacts & Adresses" at bounding box center [106, 26] width 45 height 6
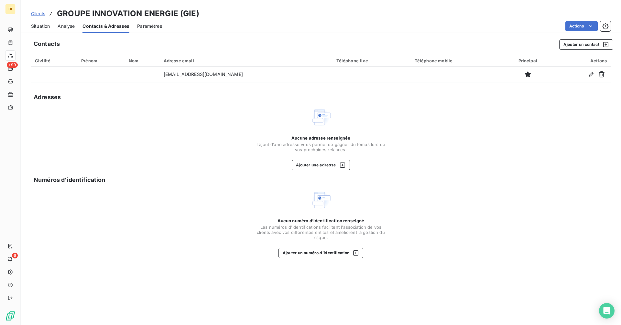
click at [40, 27] on span "Situation" at bounding box center [40, 26] width 19 height 6
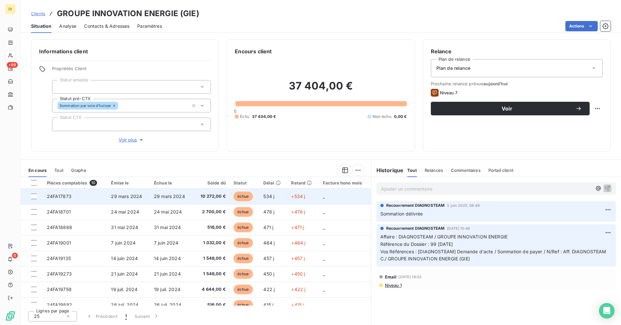
click at [138, 197] on span "29 mars 2024" at bounding box center [126, 196] width 31 height 5
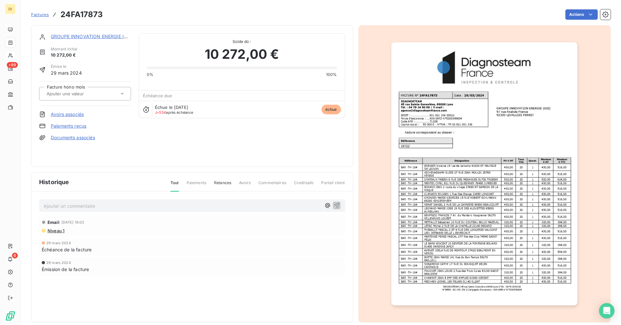
click at [85, 10] on h3 "24FA17873" at bounding box center [81, 15] width 42 height 12
copy h3 "24FA17873"
click at [81, 37] on link "GROUPE INNOVATION ENERGIE (GIE)" at bounding box center [92, 36] width 82 height 5
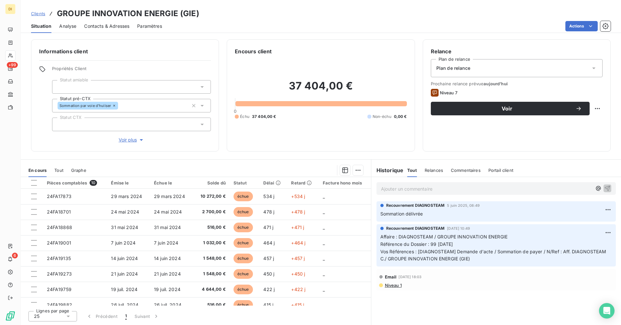
click at [103, 23] on span "Contacts & Adresses" at bounding box center [106, 26] width 45 height 6
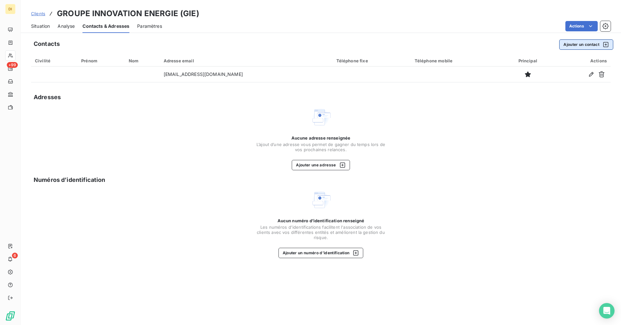
click at [575, 47] on button "Ajouter un contact" at bounding box center [586, 44] width 54 height 10
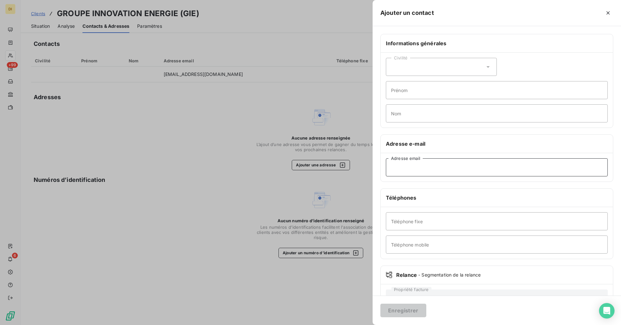
click at [444, 172] on input "Adresse email" at bounding box center [497, 167] width 222 height 18
paste input "[EMAIL_ADDRESS][DOMAIN_NAME]"
type input "[EMAIL_ADDRESS][DOMAIN_NAME]"
click at [415, 310] on button "Enregistrer" at bounding box center [403, 311] width 46 height 14
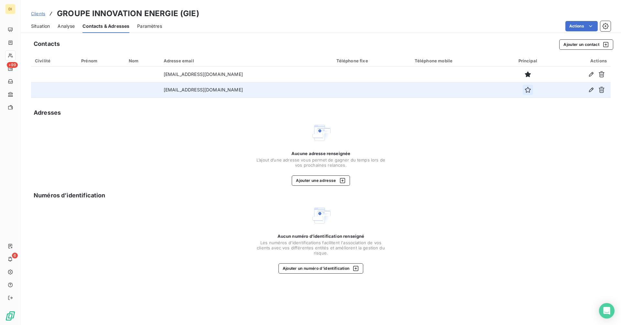
click at [525, 92] on icon "button" at bounding box center [528, 90] width 6 height 6
click at [37, 24] on span "Situation" at bounding box center [40, 26] width 19 height 6
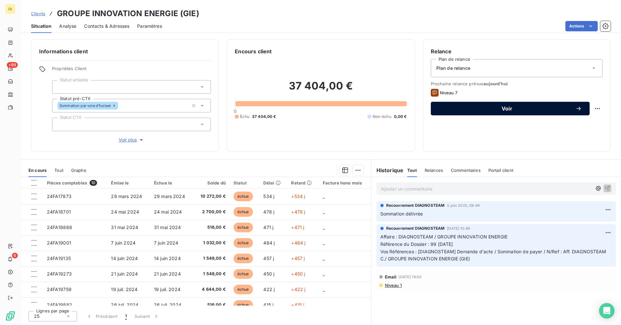
click at [504, 111] on span "Voir" at bounding box center [506, 108] width 137 height 5
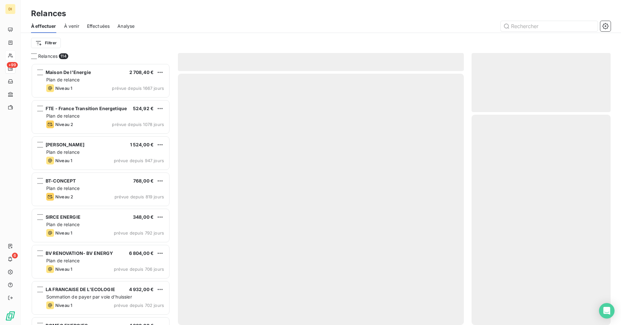
scroll to position [257, 134]
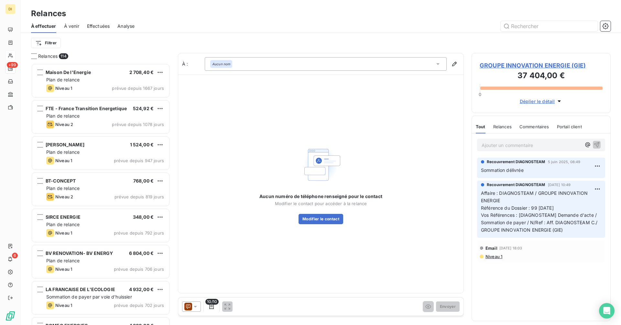
click at [197, 307] on icon at bounding box center [195, 307] width 6 height 6
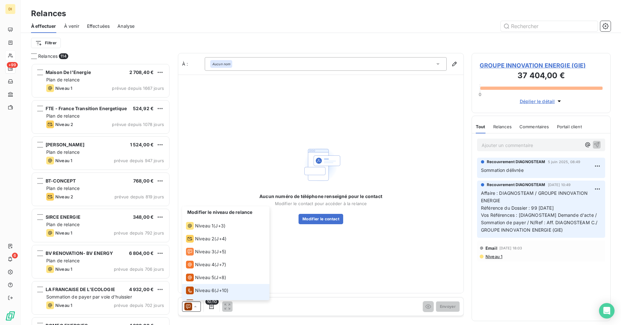
scroll to position [10, 0]
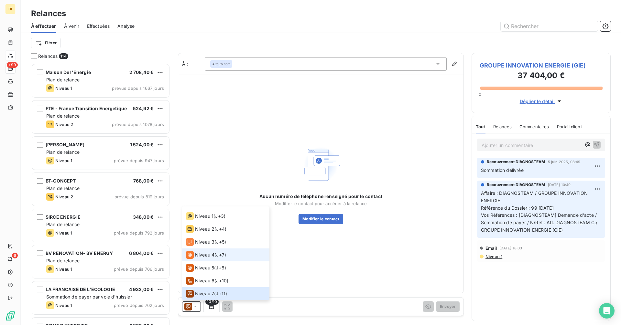
click at [205, 258] on span "Niveau 4" at bounding box center [204, 255] width 19 height 6
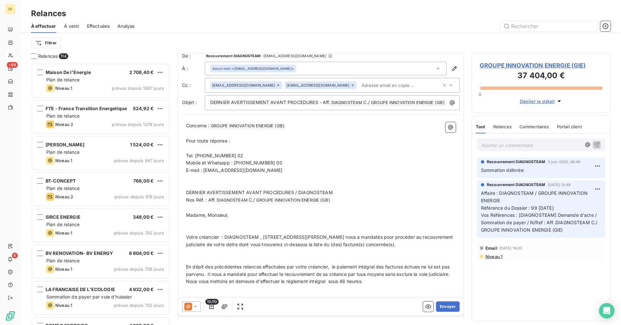
scroll to position [0, 0]
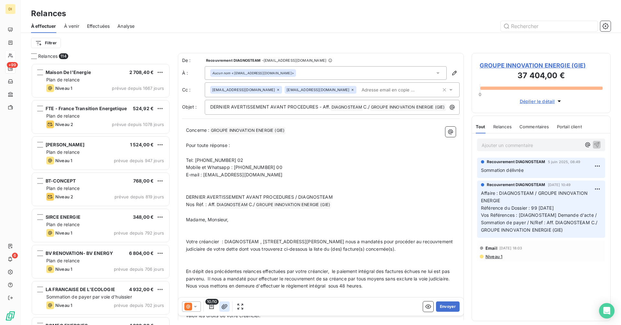
click at [224, 306] on icon "button" at bounding box center [224, 306] width 6 height 5
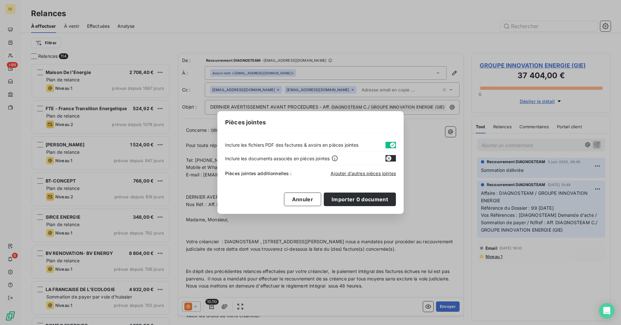
click at [387, 144] on button "button" at bounding box center [390, 145] width 10 height 6
click at [347, 175] on span "Ajouter d’autres pièces jointes" at bounding box center [362, 173] width 65 height 5
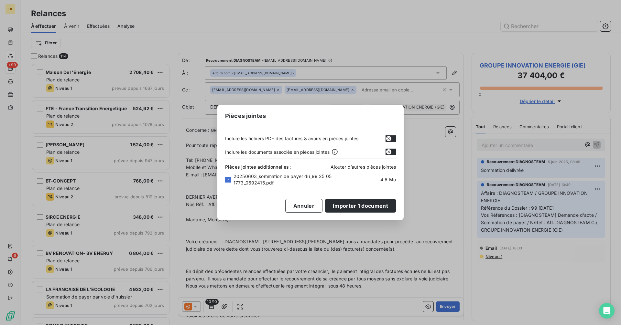
click at [270, 178] on span "20250603_sommation de payer du_99 25 05 1773_0692415.pdf" at bounding box center [294, 179] width 123 height 13
click at [349, 204] on button "Importer 1 document" at bounding box center [360, 206] width 71 height 14
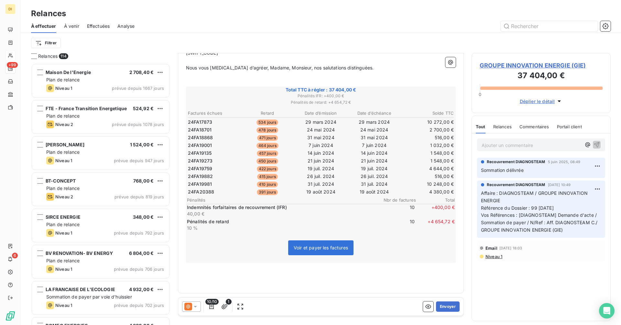
scroll to position [373, 0]
click at [444, 306] on button "Envoyer" at bounding box center [448, 307] width 24 height 10
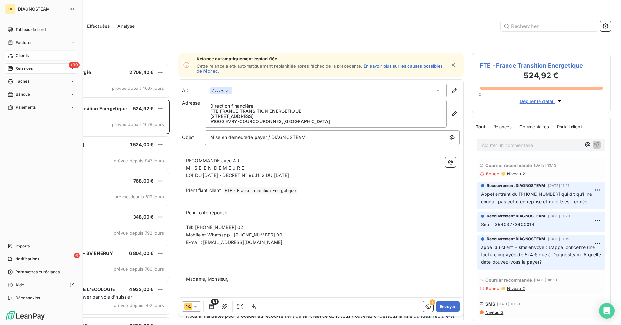
click at [17, 54] on span "Clients" at bounding box center [22, 56] width 13 height 6
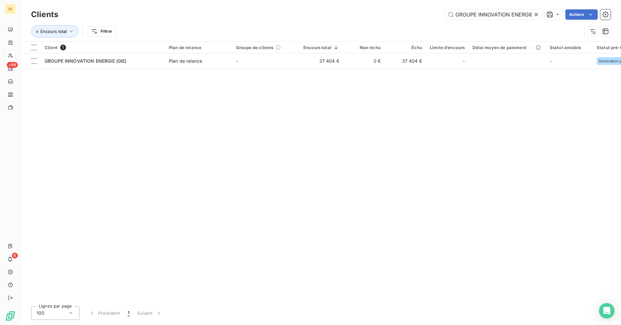
click at [537, 14] on icon at bounding box center [536, 14] width 6 height 6
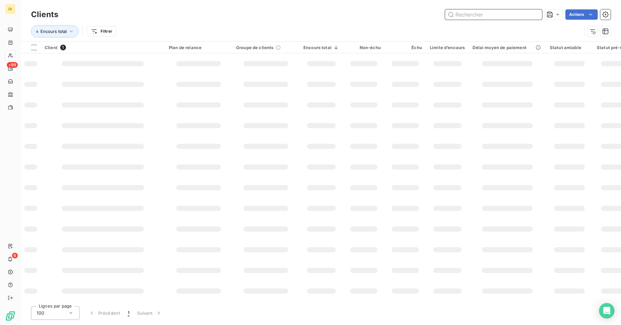
click at [518, 16] on input "text" at bounding box center [493, 14] width 97 height 10
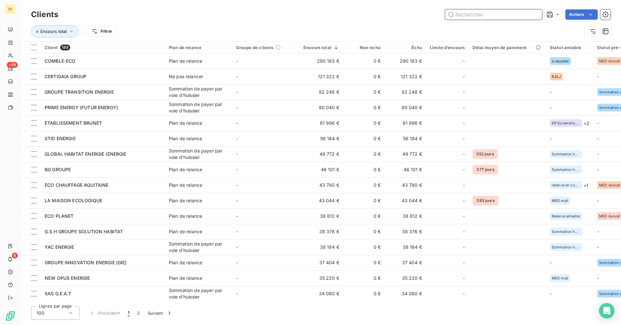
paste input "GROUPE TRANSITION ENERGIE"
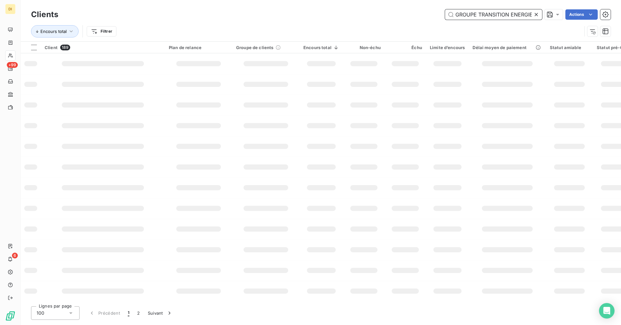
scroll to position [0, 1]
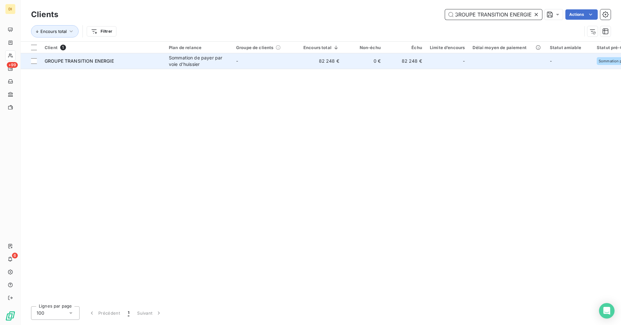
type input "GROUPE TRANSITION ENERGIE"
click at [366, 65] on td "0 €" at bounding box center [363, 61] width 41 height 16
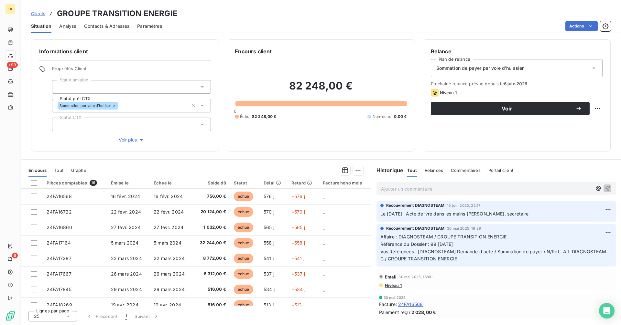
click at [111, 30] on div "Contacts & Adresses" at bounding box center [106, 26] width 45 height 14
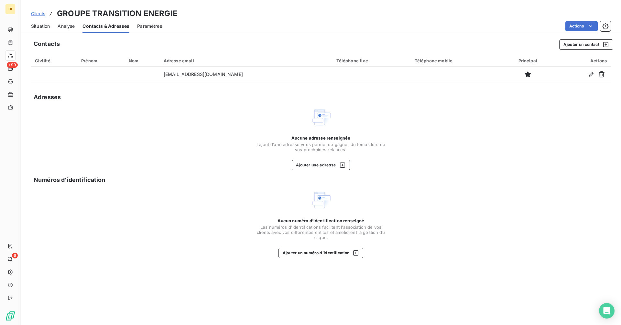
drag, startPoint x: 36, startPoint y: 29, endPoint x: 48, endPoint y: 34, distance: 12.6
click at [36, 29] on div "Situation" at bounding box center [40, 26] width 19 height 14
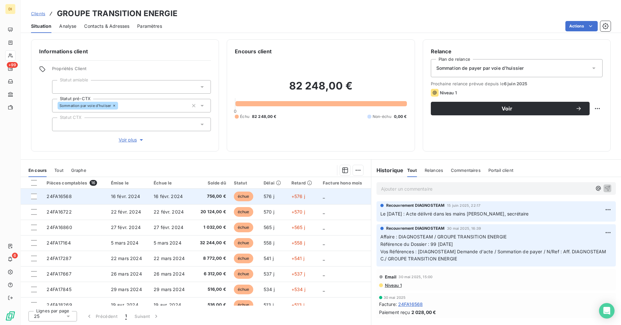
click at [132, 197] on span "16 févr. 2024" at bounding box center [125, 196] width 29 height 5
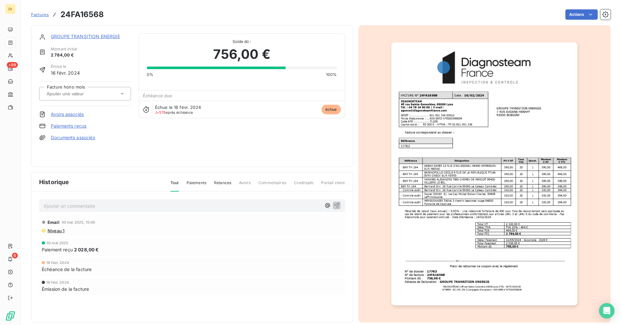
click at [83, 15] on h3 "24FA16568" at bounding box center [81, 15] width 43 height 12
copy h3 "24FA16568"
click at [94, 36] on link "GROUPE TRANSITION ENERGIE" at bounding box center [85, 36] width 69 height 5
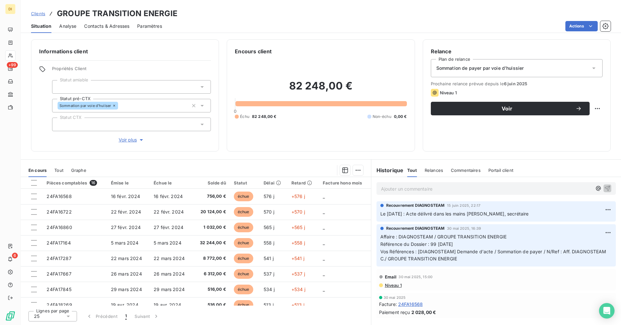
click at [111, 25] on span "Contacts & Adresses" at bounding box center [106, 26] width 45 height 6
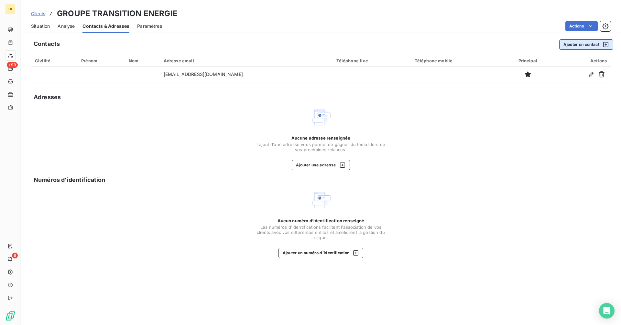
click at [566, 45] on button "Ajouter un contact" at bounding box center [586, 44] width 54 height 10
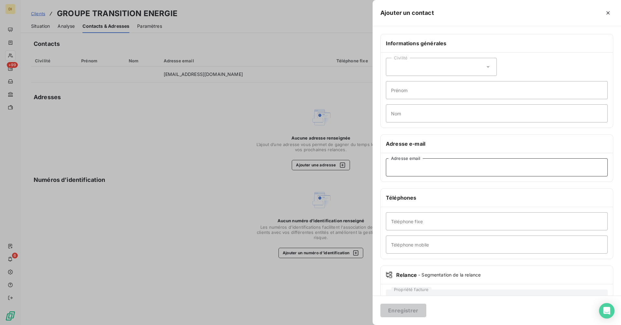
click at [411, 167] on input "Adresse email" at bounding box center [497, 167] width 222 height 18
paste input "[EMAIL_ADDRESS][DOMAIN_NAME]"
type input "[EMAIL_ADDRESS][DOMAIN_NAME]"
click at [389, 308] on button "Enregistrer" at bounding box center [403, 311] width 46 height 14
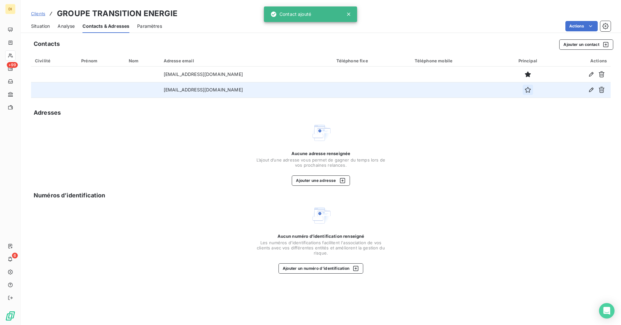
click at [525, 89] on icon "button" at bounding box center [528, 90] width 6 height 6
click at [39, 27] on span "Situation" at bounding box center [40, 26] width 19 height 6
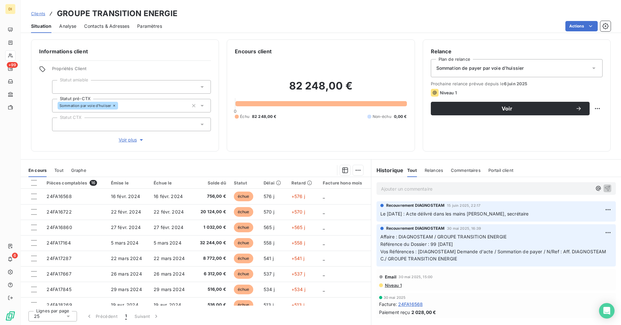
click at [516, 73] on div "Sommation de payer par voie d'huissier" at bounding box center [517, 68] width 172 height 18
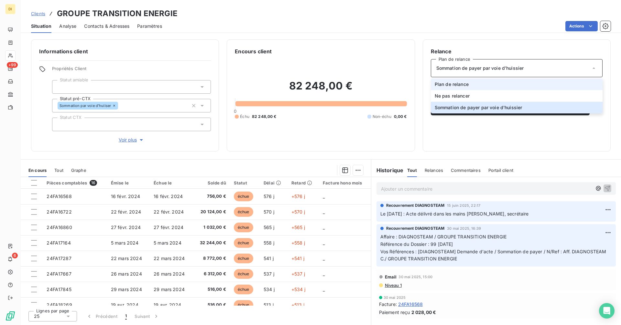
click at [507, 83] on li "Plan de relance" at bounding box center [517, 85] width 172 height 12
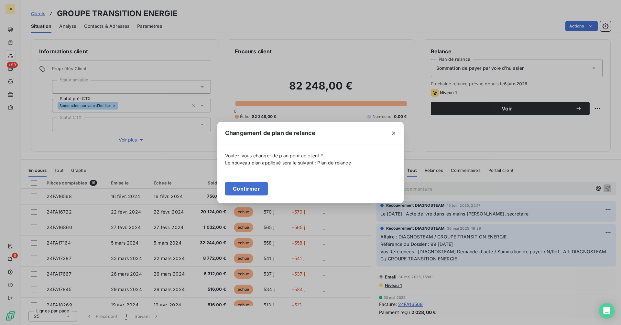
click at [247, 188] on button "Confirmer" at bounding box center [246, 189] width 43 height 14
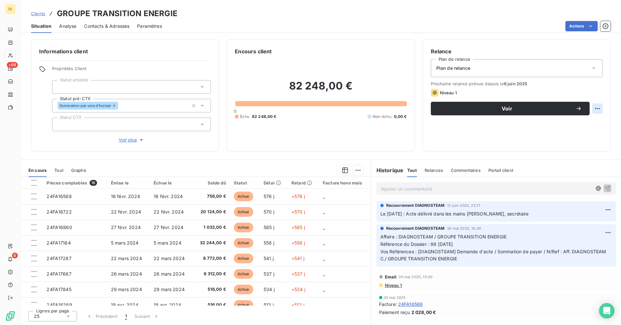
click at [599, 110] on html "DI +99 6 Clients GROUPE TRANSITION ENERGIE Situation Analyse Contacts & Adresse…" at bounding box center [310, 162] width 621 height 325
click at [580, 123] on div "Replanifier cette action" at bounding box center [570, 123] width 58 height 10
select select "8"
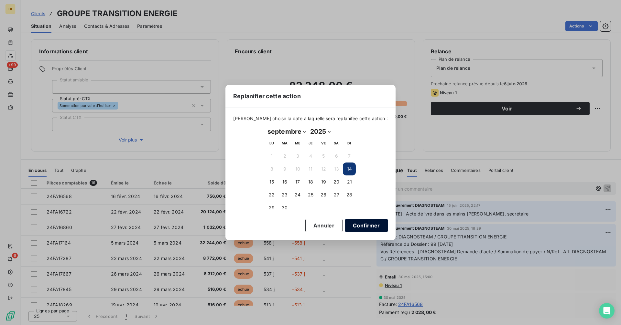
click at [363, 223] on button "Confirmer" at bounding box center [366, 226] width 43 height 14
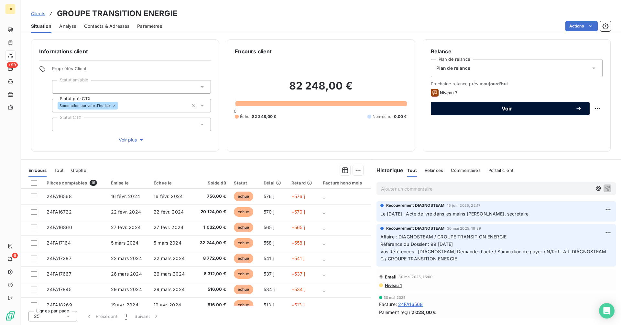
click at [520, 110] on span "Voir" at bounding box center [506, 108] width 137 height 5
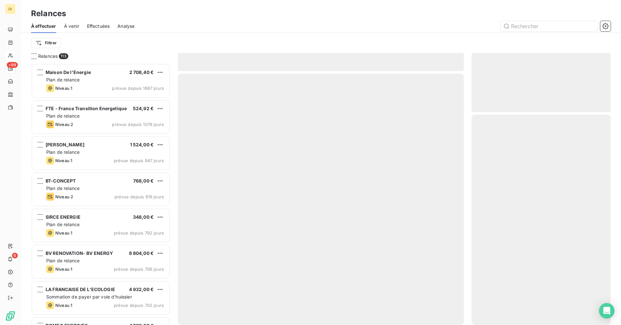
scroll to position [257, 134]
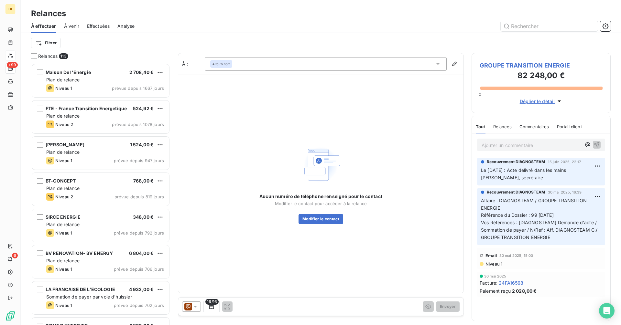
click at [187, 308] on icon at bounding box center [188, 306] width 4 height 4
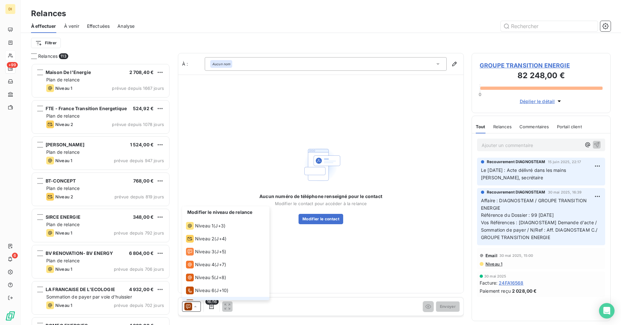
scroll to position [10, 0]
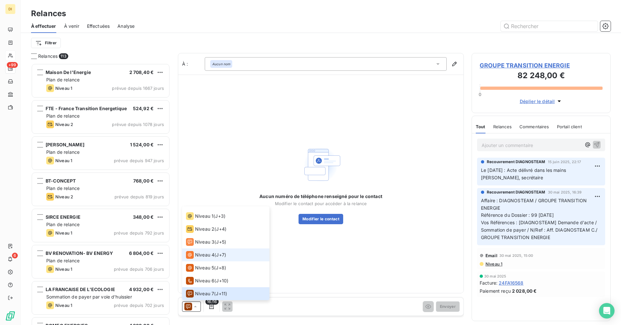
click at [207, 253] on span "Niveau 4" at bounding box center [204, 255] width 19 height 6
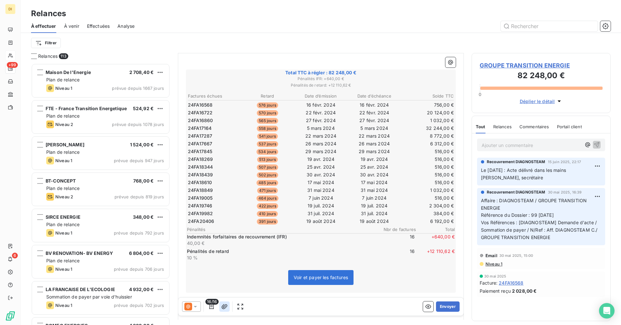
scroll to position [377, 0]
click at [225, 309] on icon "button" at bounding box center [224, 306] width 6 height 5
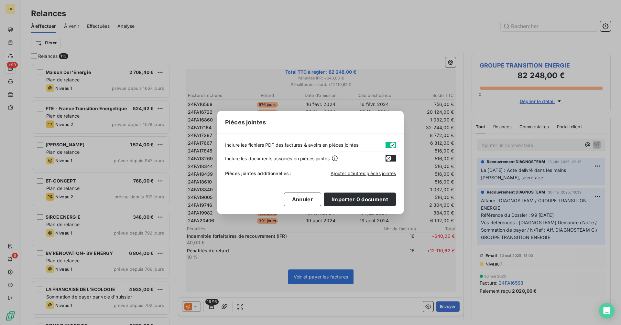
click at [390, 144] on icon "button" at bounding box center [392, 145] width 5 height 5
click at [357, 174] on span "Ajouter d’autres pièces jointes" at bounding box center [362, 173] width 65 height 5
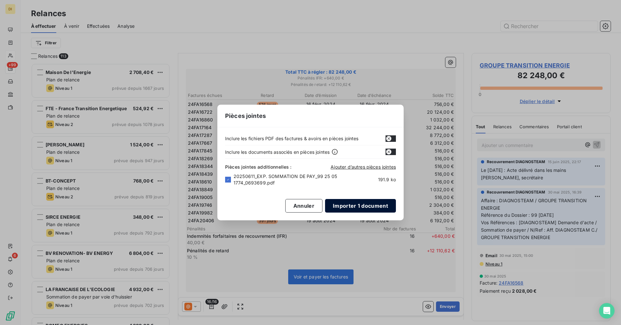
click at [373, 208] on button "Importer 1 document" at bounding box center [360, 206] width 71 height 14
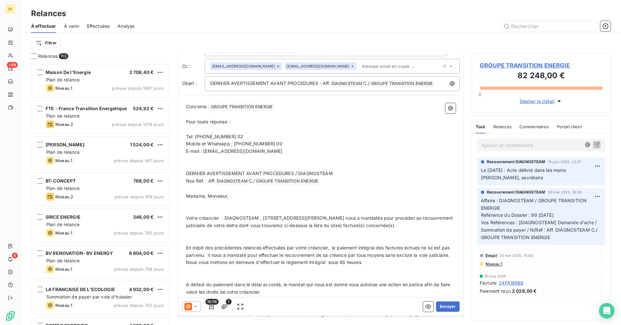
scroll to position [0, 0]
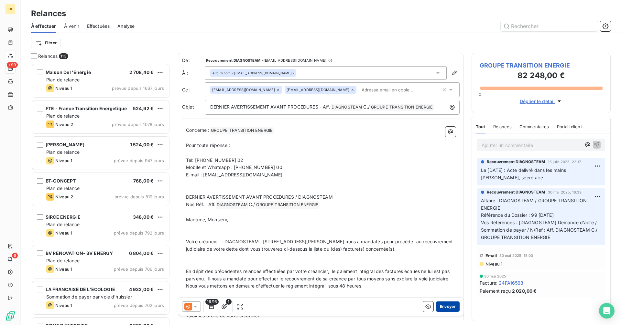
click at [446, 307] on button "Envoyer" at bounding box center [448, 307] width 24 height 10
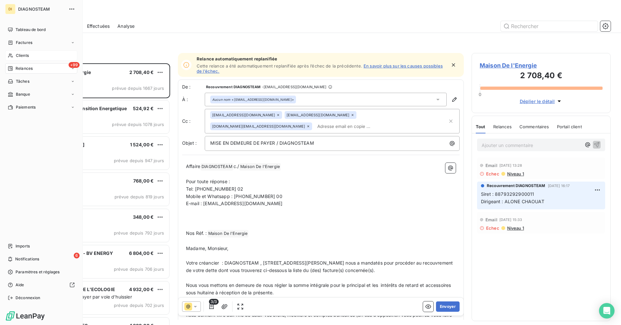
click at [22, 54] on span "Clients" at bounding box center [22, 56] width 13 height 6
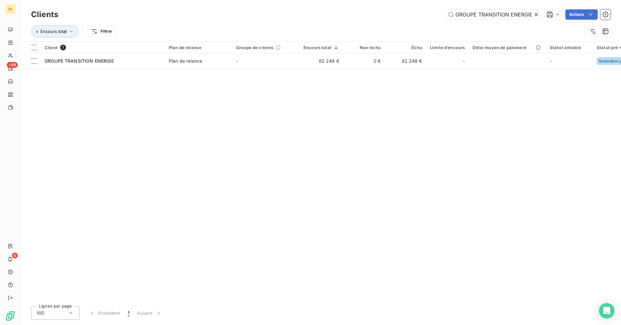
scroll to position [0, 1]
click at [535, 16] on icon at bounding box center [536, 14] width 6 height 6
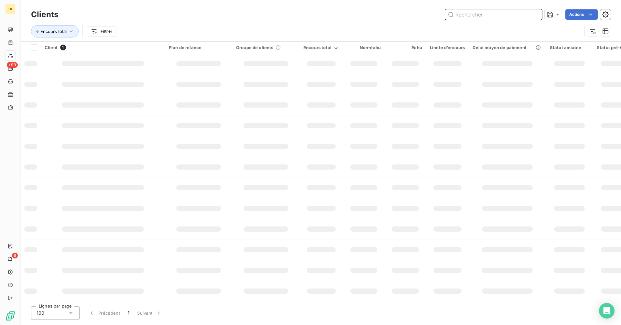
click at [514, 16] on input "text" at bounding box center [493, 14] width 97 height 10
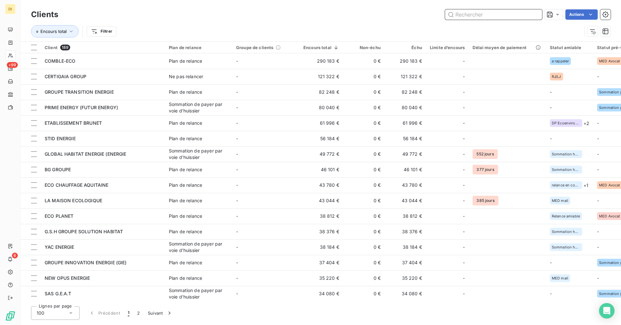
paste input "LA COMPAGNIE DES ENERGIES RENOUVELABLES"
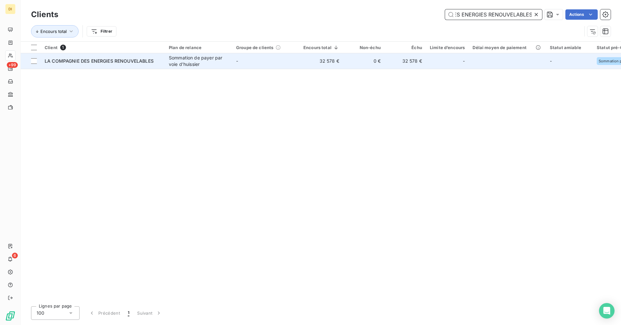
type input "LA COMPAGNIE DES ENERGIES RENOUVELABLES"
click at [215, 59] on div "Sommation de payer par voie d'huissier" at bounding box center [198, 61] width 59 height 13
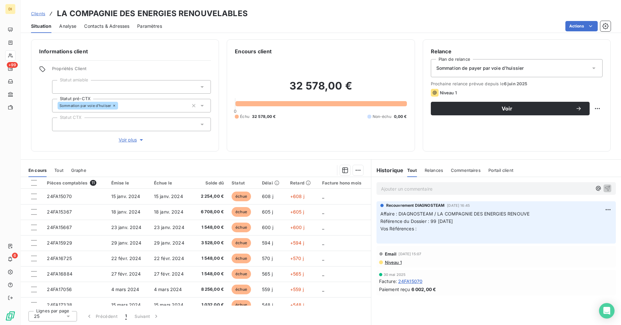
click at [580, 67] on div "Sommation de payer par voie d'huissier" at bounding box center [517, 68] width 172 height 18
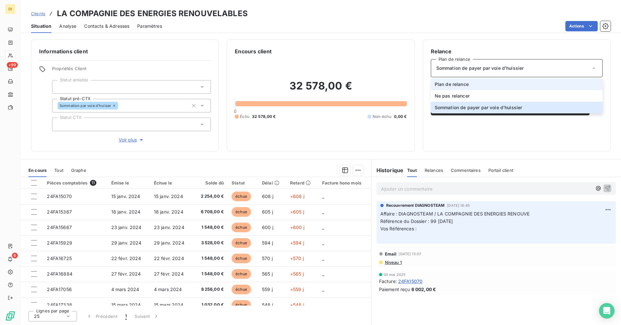
click at [546, 84] on li "Plan de relance" at bounding box center [517, 85] width 172 height 12
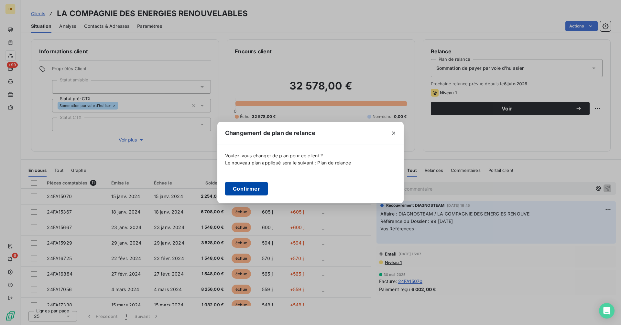
click at [255, 189] on button "Confirmer" at bounding box center [246, 189] width 43 height 14
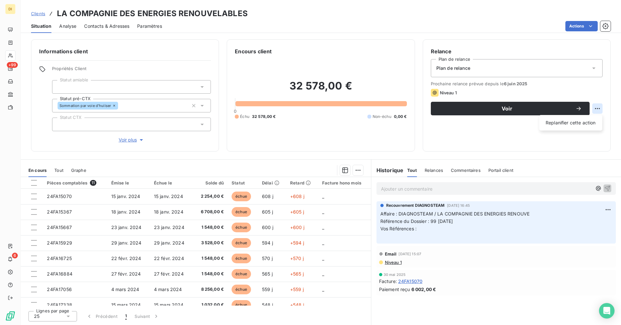
click at [595, 106] on html "DI +99 6 Clients LA COMPAGNIE DES ENERGIES RENOUVELABLES Situation Analyse Cont…" at bounding box center [310, 162] width 621 height 325
click at [571, 122] on div "Replanifier cette action" at bounding box center [570, 123] width 58 height 10
select select "8"
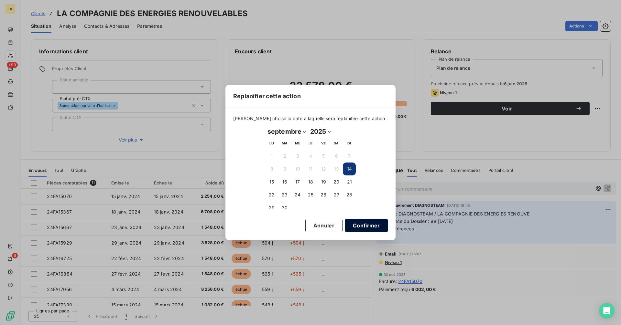
click at [357, 230] on button "Confirmer" at bounding box center [366, 226] width 43 height 14
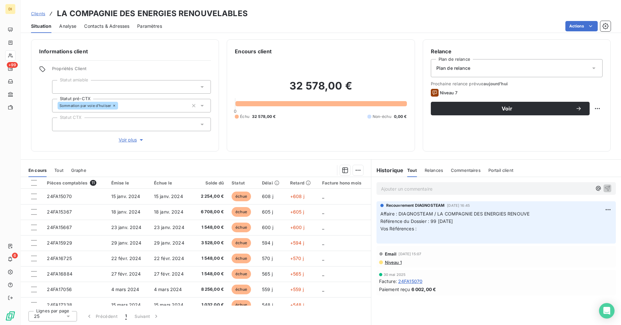
click at [115, 27] on span "Contacts & Adresses" at bounding box center [106, 26] width 45 height 6
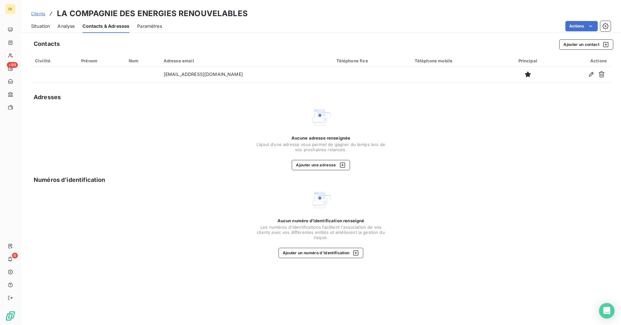
click at [36, 27] on span "Situation" at bounding box center [40, 26] width 19 height 6
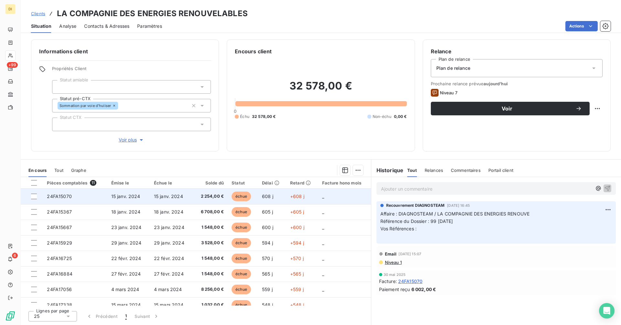
click at [142, 197] on td "15 janv. 2024" at bounding box center [128, 197] width 43 height 16
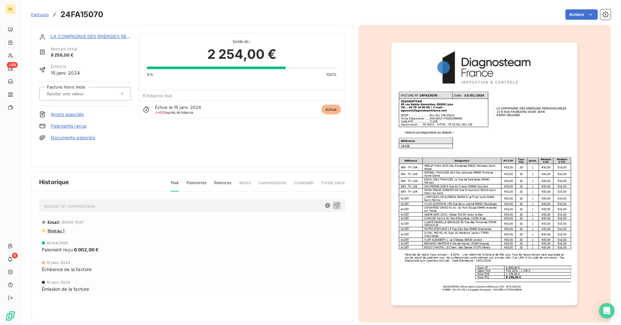
click at [77, 10] on h3 "24FA15070" at bounding box center [81, 15] width 43 height 12
copy h3 "24FA15070"
click at [111, 35] on link "LA COMPAGNIE DES ENERGIES RENOUVELABLES" at bounding box center [105, 36] width 109 height 5
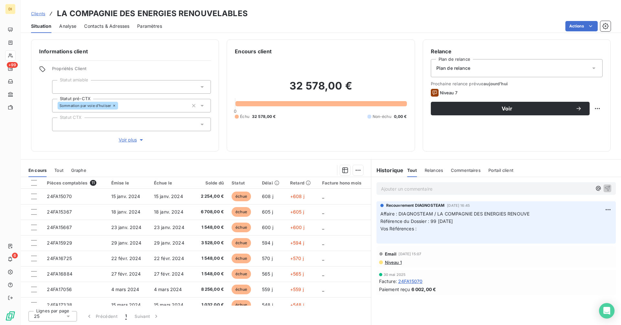
click at [113, 26] on span "Contacts & Adresses" at bounding box center [106, 26] width 45 height 6
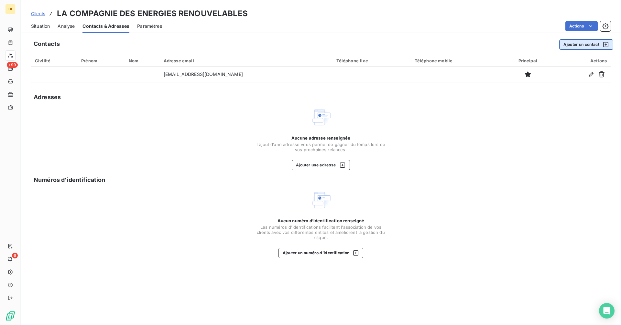
click at [583, 45] on button "Ajouter un contact" at bounding box center [586, 44] width 54 height 10
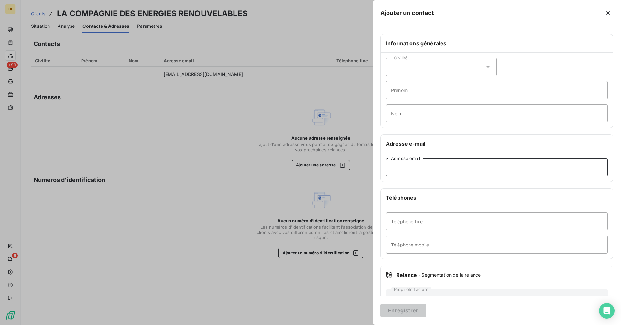
click at [480, 166] on input "Adresse email" at bounding box center [497, 167] width 222 height 18
paste input "[EMAIL_ADDRESS][DOMAIN_NAME]"
type input "[EMAIL_ADDRESS][DOMAIN_NAME]"
click at [408, 314] on button "Enregistrer" at bounding box center [403, 311] width 46 height 14
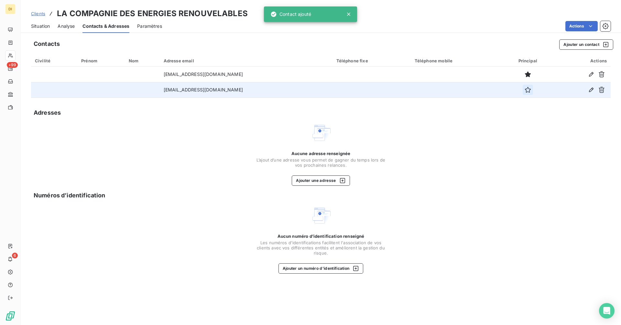
click at [524, 90] on icon "button" at bounding box center [527, 90] width 6 height 6
click at [45, 27] on span "Situation" at bounding box center [40, 26] width 19 height 6
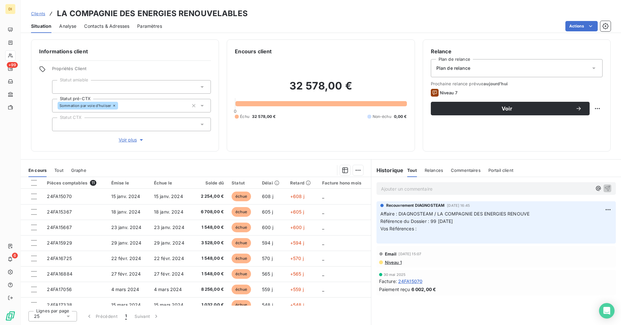
click at [115, 26] on span "Contacts & Adresses" at bounding box center [106, 26] width 45 height 6
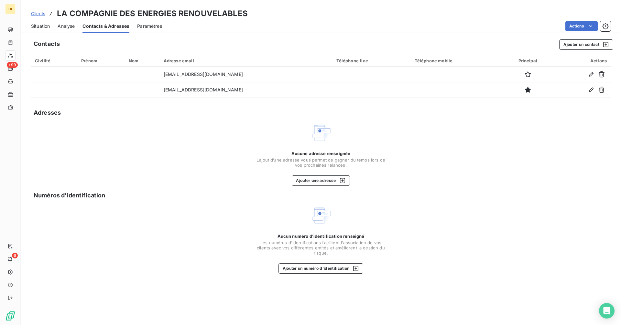
click at [43, 27] on span "Situation" at bounding box center [40, 26] width 19 height 6
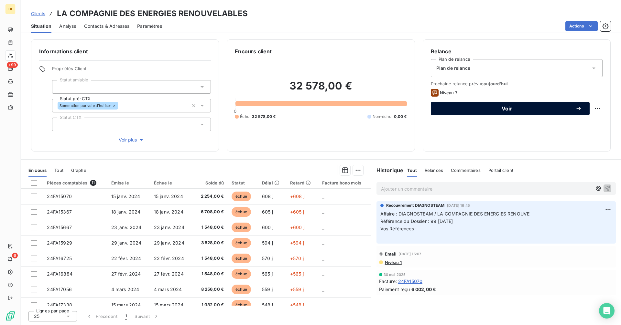
click at [539, 104] on button "Voir" at bounding box center [510, 109] width 159 height 14
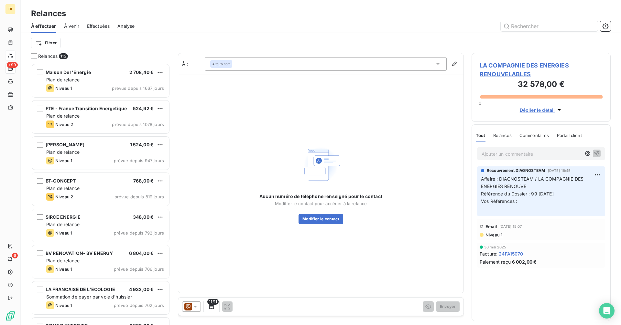
scroll to position [257, 134]
click at [192, 304] on icon at bounding box center [195, 307] width 6 height 6
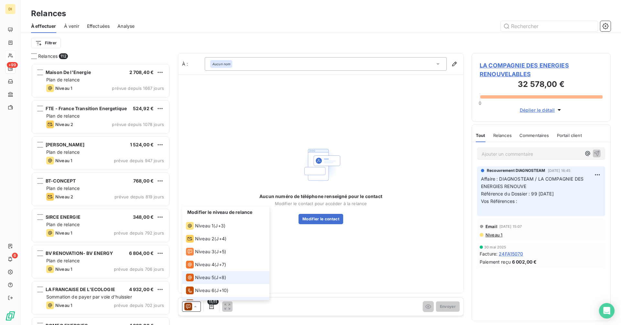
scroll to position [10, 0]
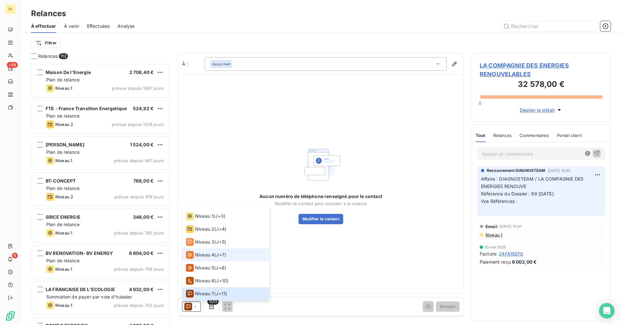
click at [197, 253] on span "Niveau 4" at bounding box center [204, 255] width 19 height 6
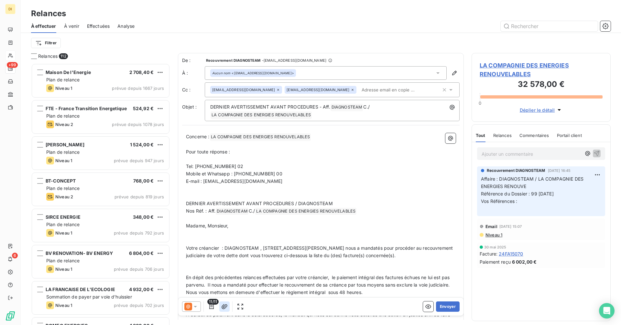
click at [221, 306] on icon "button" at bounding box center [224, 307] width 6 height 6
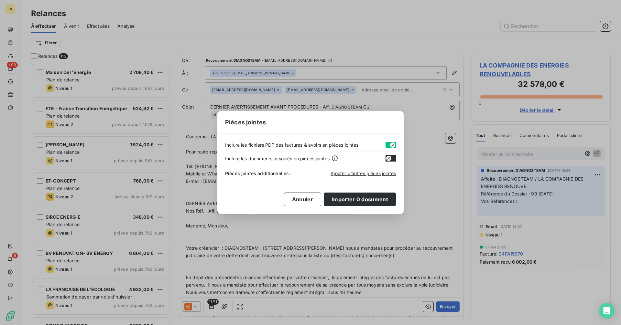
click at [388, 144] on button "button" at bounding box center [390, 145] width 10 height 6
click at [364, 173] on span "Ajouter d’autres pièces jointes" at bounding box center [362, 173] width 65 height 5
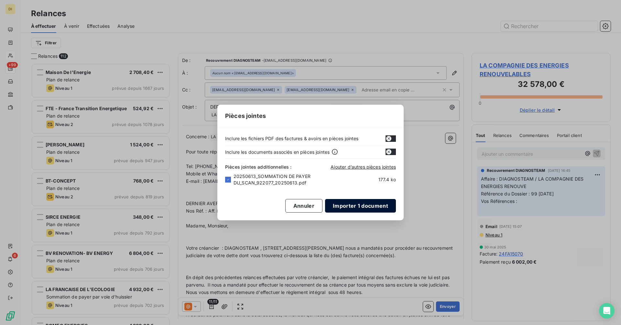
click at [356, 204] on button "Importer 1 document" at bounding box center [360, 206] width 71 height 14
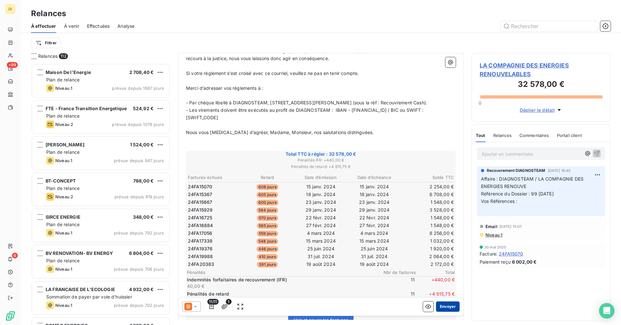
scroll to position [301, 0]
click at [443, 307] on button "Envoyer" at bounding box center [448, 307] width 24 height 10
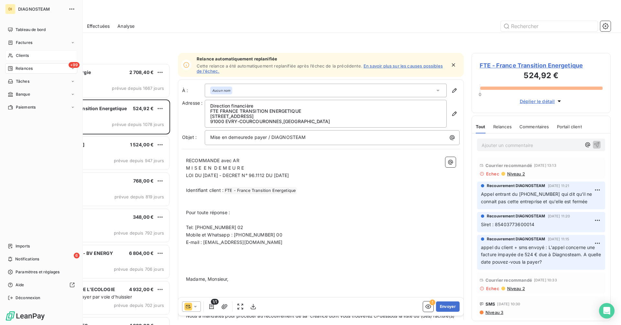
click at [21, 56] on span "Clients" at bounding box center [22, 56] width 13 height 6
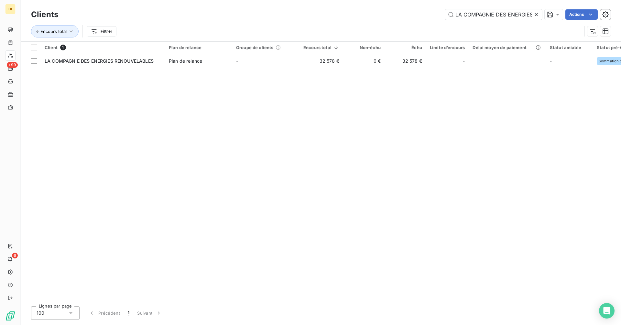
click at [535, 13] on icon at bounding box center [536, 14] width 6 height 6
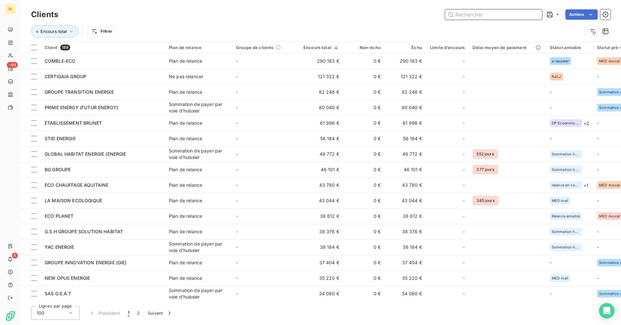
click at [466, 15] on input "text" at bounding box center [493, 14] width 97 height 10
paste input "LA FRANCAISE DE L'ECOLOGIE"
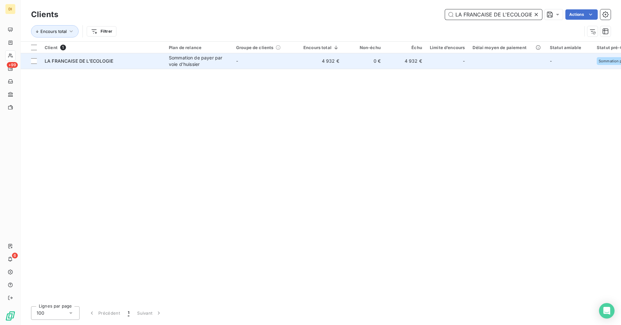
type input "LA FRANCAISE DE L'ECOLOGIE"
click at [226, 67] on div "Sommation de payer par voie d'huissier" at bounding box center [198, 61] width 59 height 13
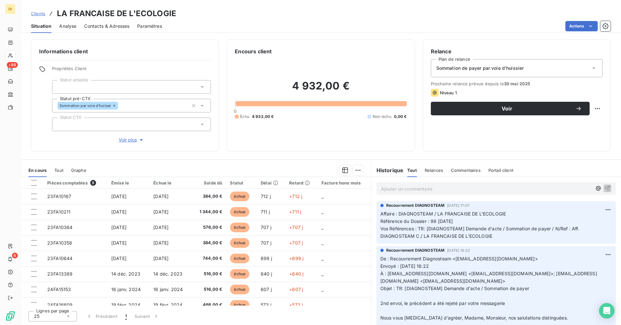
click at [114, 23] on span "Contacts & Adresses" at bounding box center [106, 26] width 45 height 6
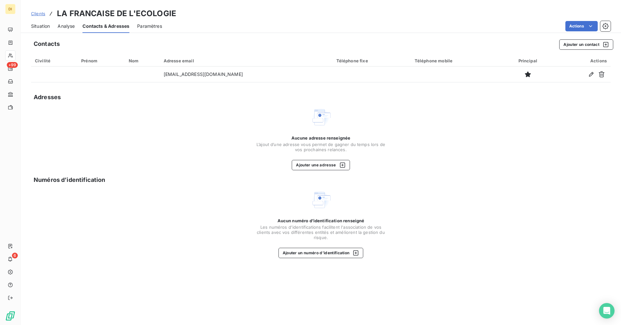
click at [45, 29] on span "Situation" at bounding box center [40, 26] width 19 height 6
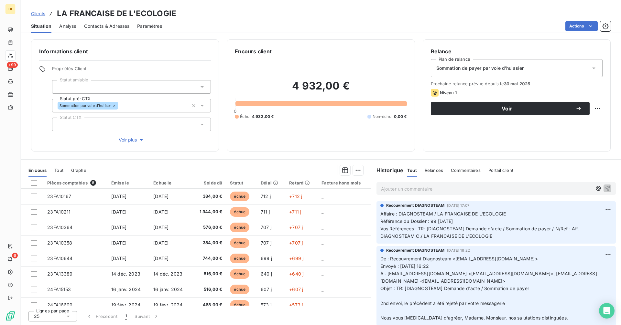
click at [114, 24] on span "Contacts & Adresses" at bounding box center [106, 26] width 45 height 6
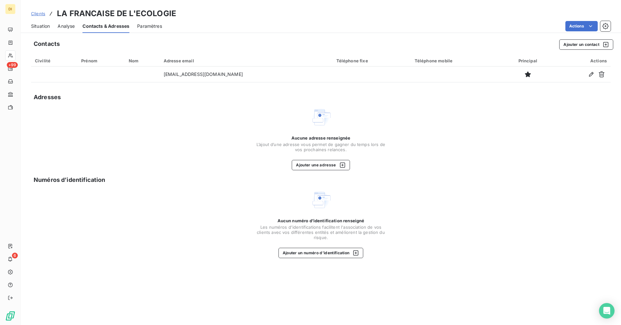
click at [39, 27] on span "Situation" at bounding box center [40, 26] width 19 height 6
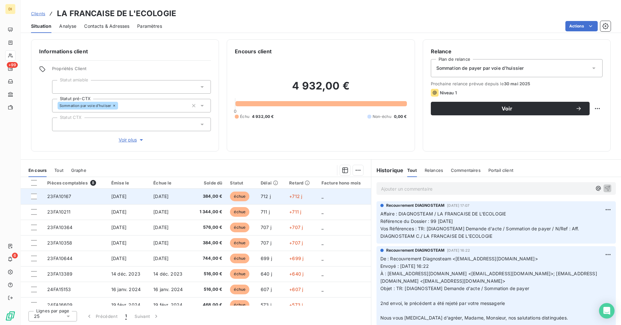
click at [156, 199] on td "[DATE]" at bounding box center [170, 197] width 42 height 16
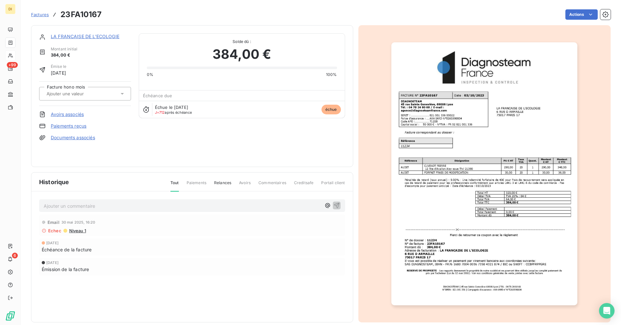
click at [91, 15] on h3 "23FA10167" at bounding box center [80, 15] width 41 height 12
copy h3 "23FA10167"
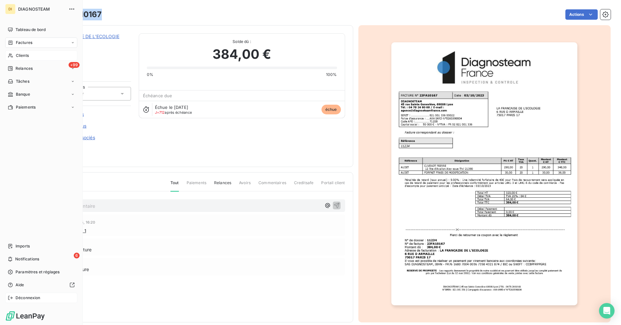
click at [18, 297] on span "Déconnexion" at bounding box center [28, 298] width 25 height 6
